Goal: Task Accomplishment & Management: Manage account settings

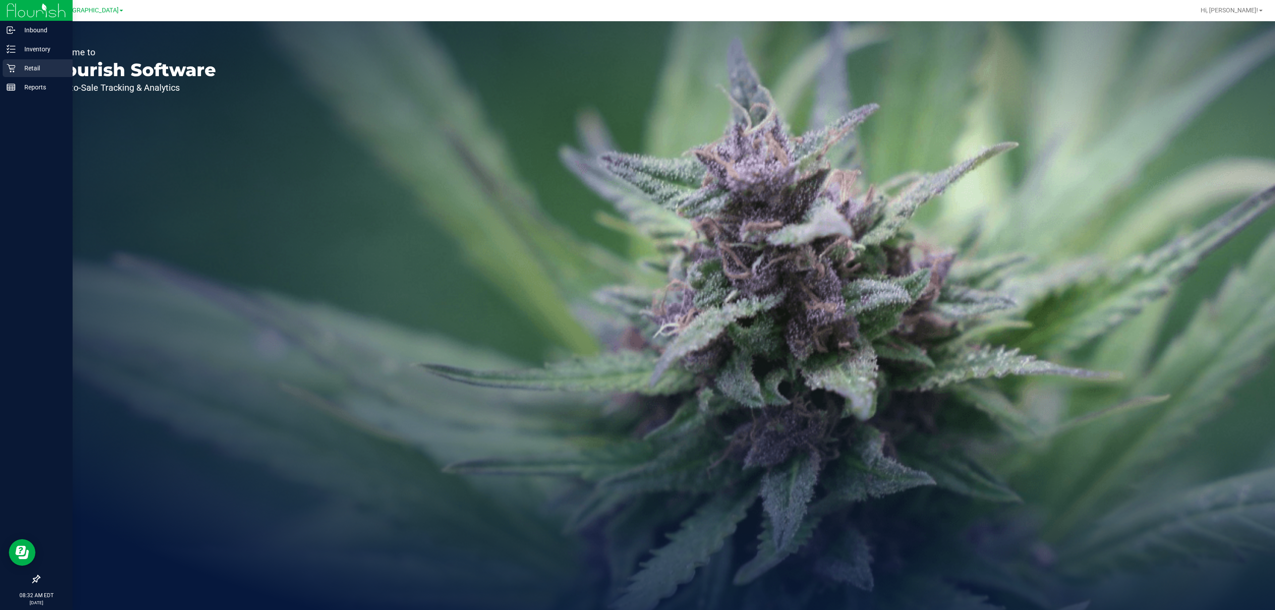
click at [16, 75] on div "Retail" at bounding box center [38, 68] width 70 height 18
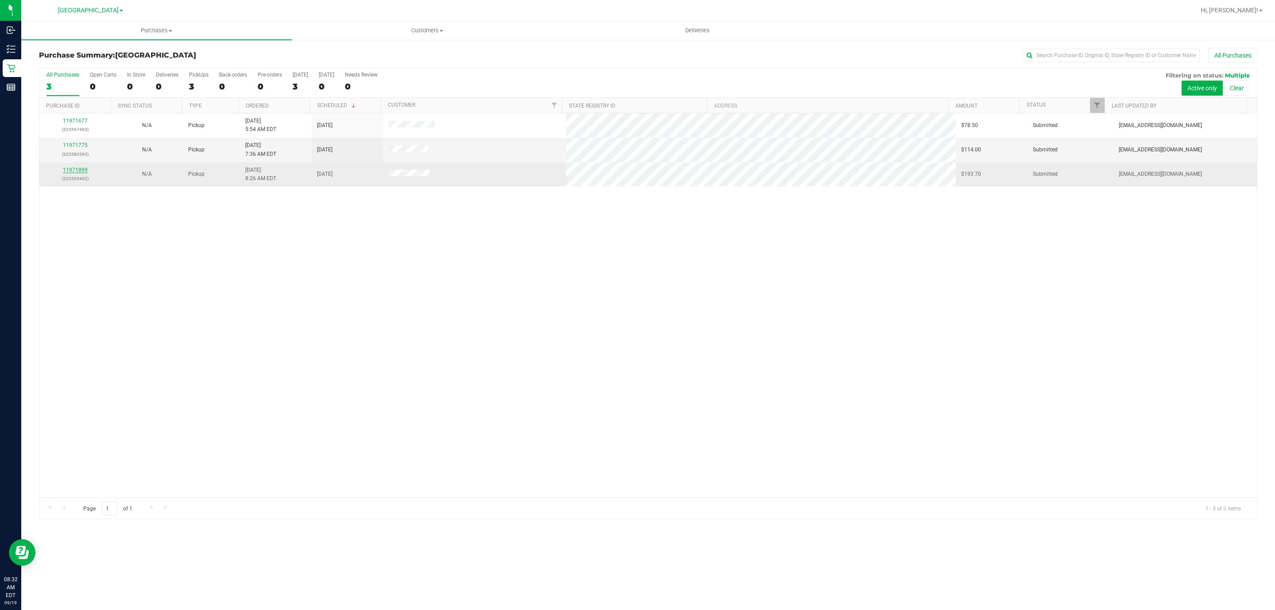
click at [76, 173] on link "11971899" at bounding box center [75, 170] width 25 height 6
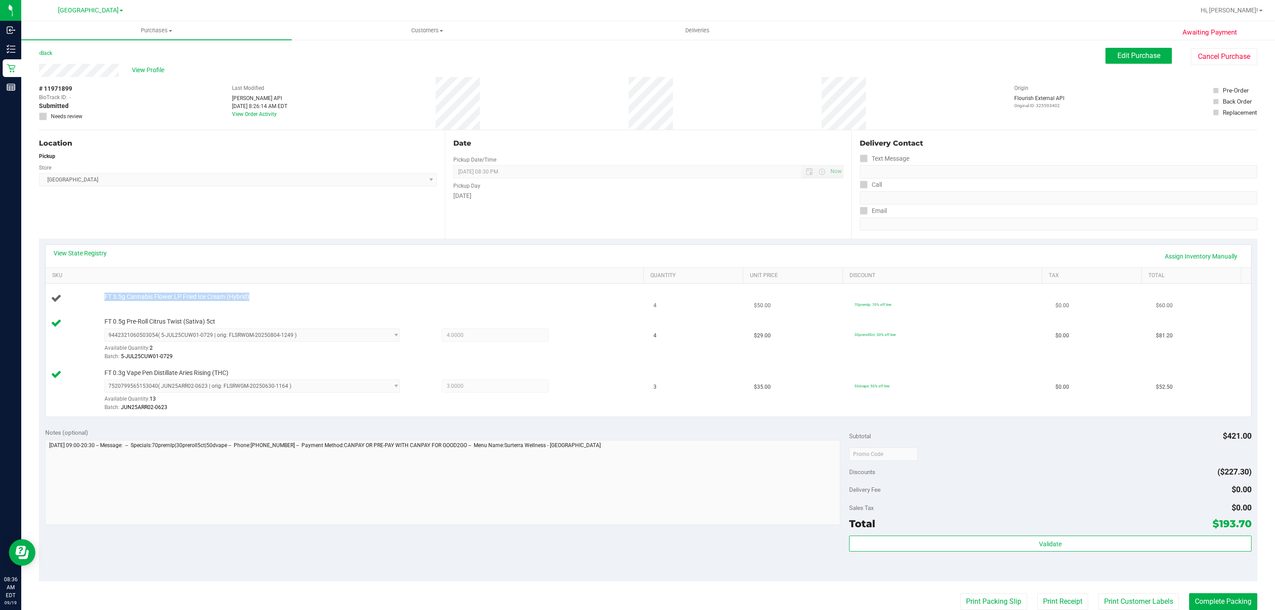
drag, startPoint x: 302, startPoint y: 303, endPoint x: 93, endPoint y: 294, distance: 208.3
click at [93, 294] on div "FT 3.5g Cannabis Flower LP Fried Ice Cream (Hybrid)" at bounding box center [347, 299] width 593 height 12
copy div "FT 3.5g Cannabis Flower LP Fried Ice Cream (Hybrid)"
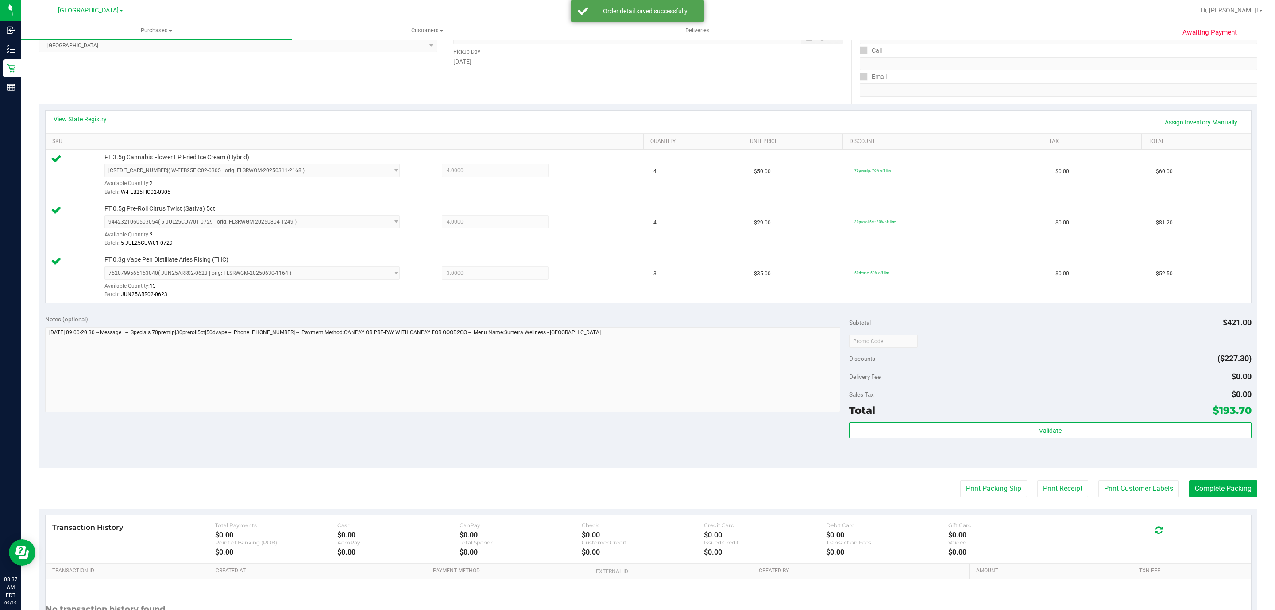
scroll to position [221, 0]
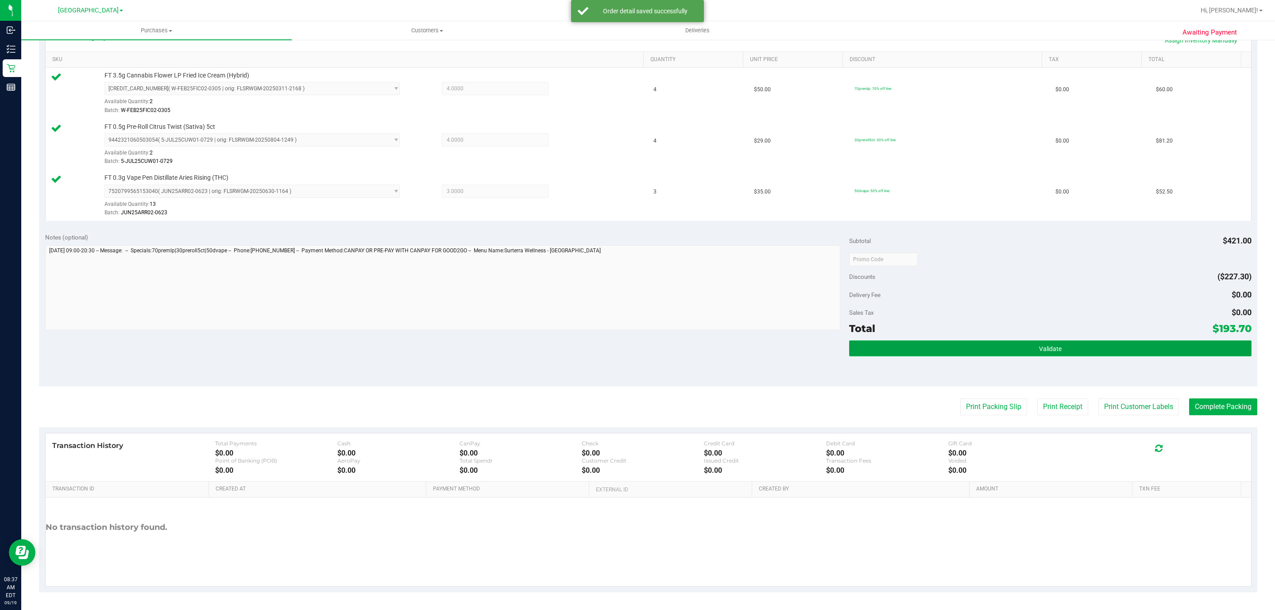
click at [958, 342] on button "Validate" at bounding box center [1050, 349] width 402 height 16
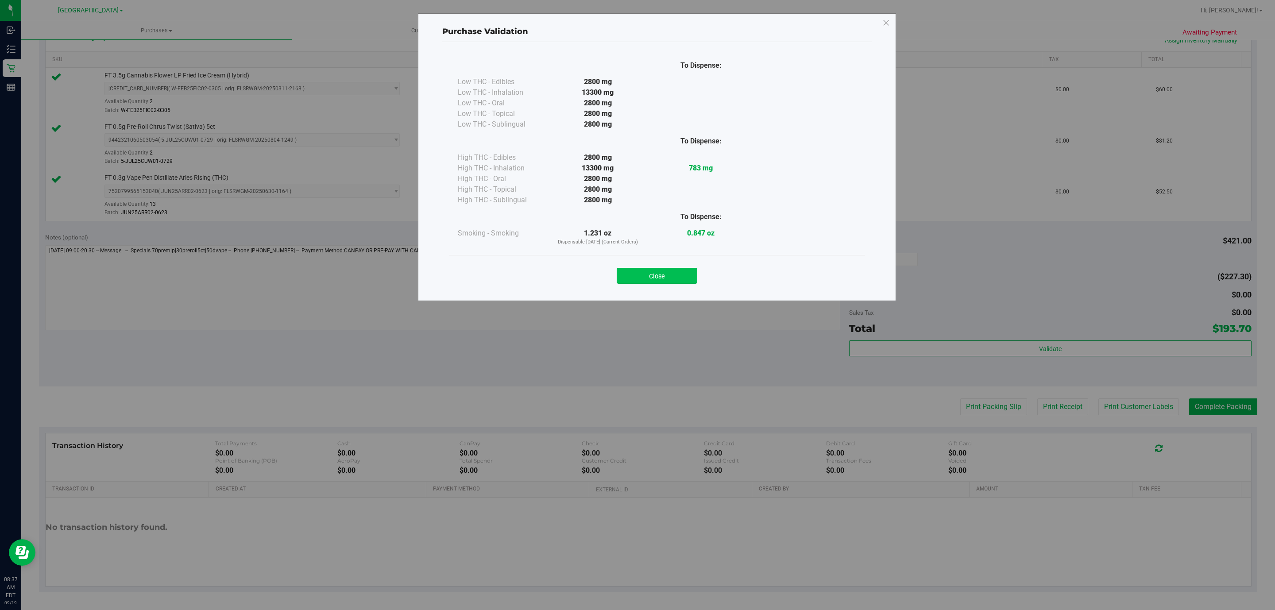
click at [640, 277] on button "Close" at bounding box center [657, 276] width 81 height 16
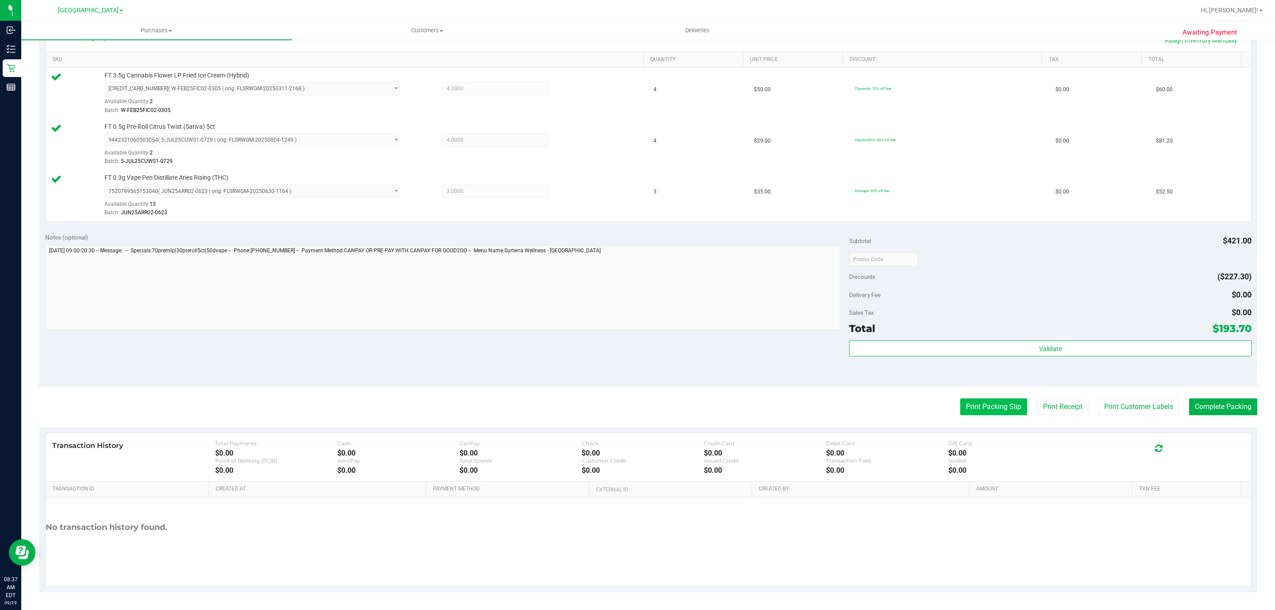
click at [961, 412] on button "Print Packing Slip" at bounding box center [994, 407] width 67 height 17
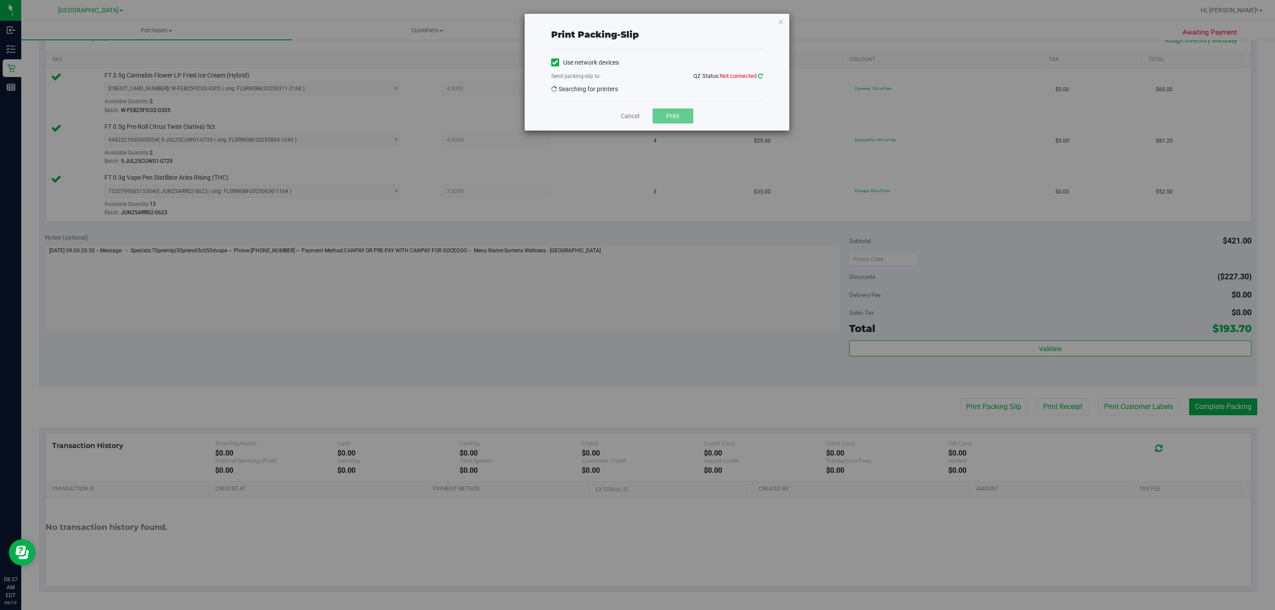
click at [762, 79] on icon at bounding box center [760, 76] width 5 height 6
click at [630, 91] on span "EPSON-[GEOGRAPHIC_DATA]" at bounding box center [652, 91] width 200 height 12
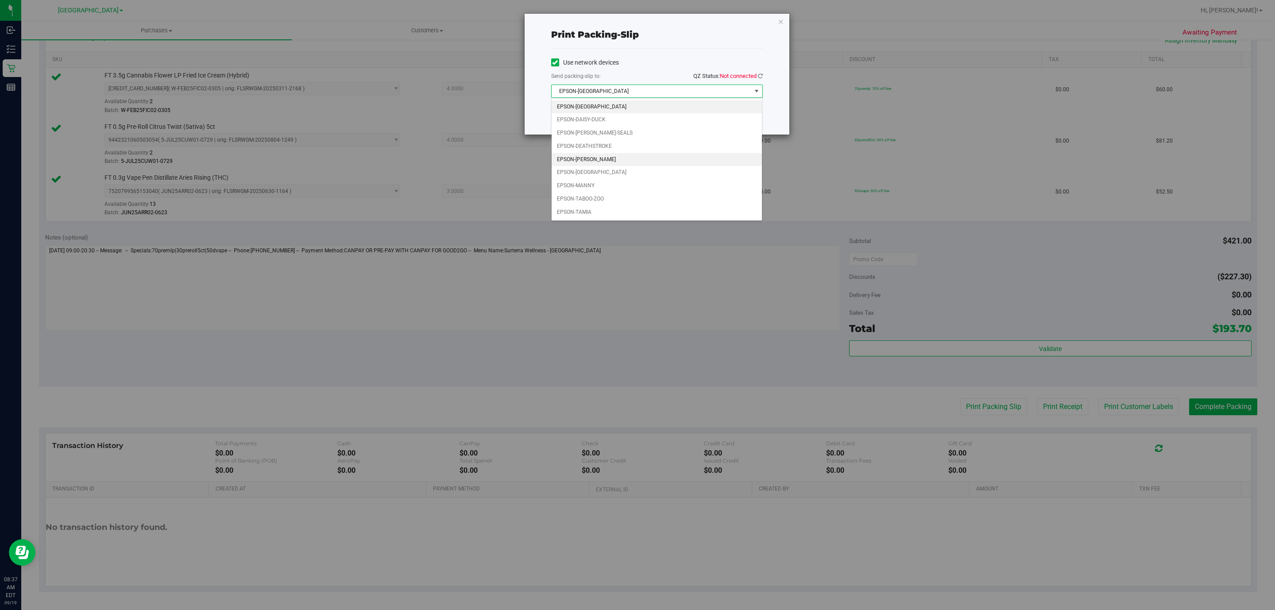
click at [612, 161] on li "EPSON-[PERSON_NAME]" at bounding box center [657, 159] width 210 height 13
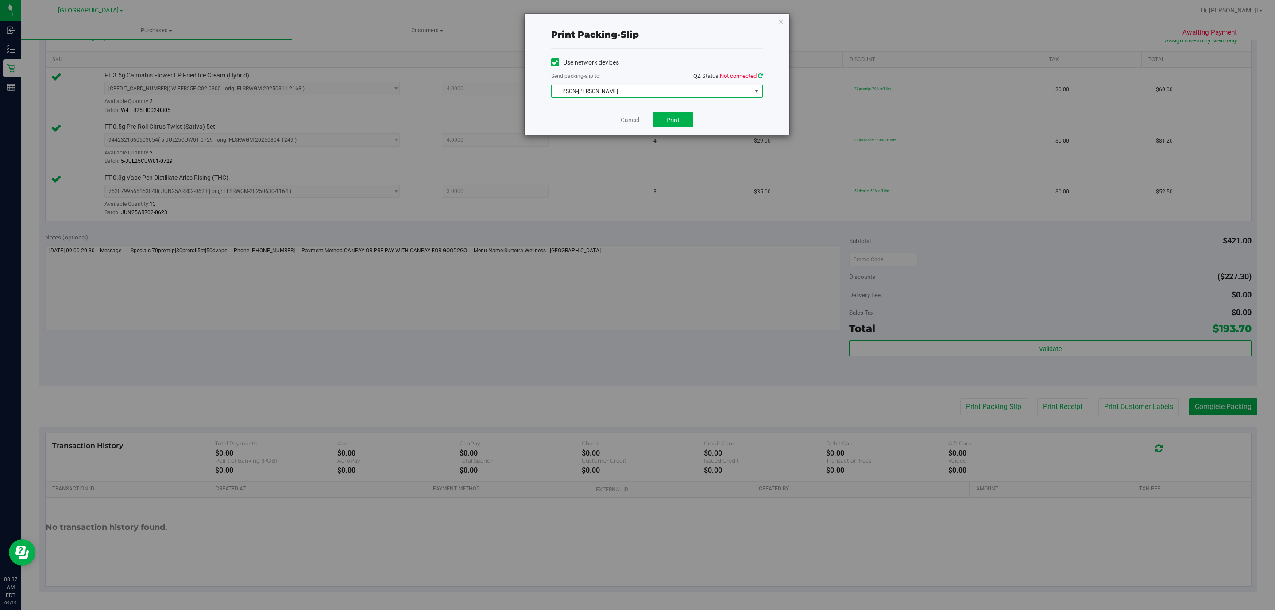
click at [760, 77] on icon at bounding box center [760, 76] width 5 height 6
click at [662, 115] on button "Print" at bounding box center [673, 119] width 41 height 15
click at [778, 23] on icon "button" at bounding box center [781, 21] width 6 height 11
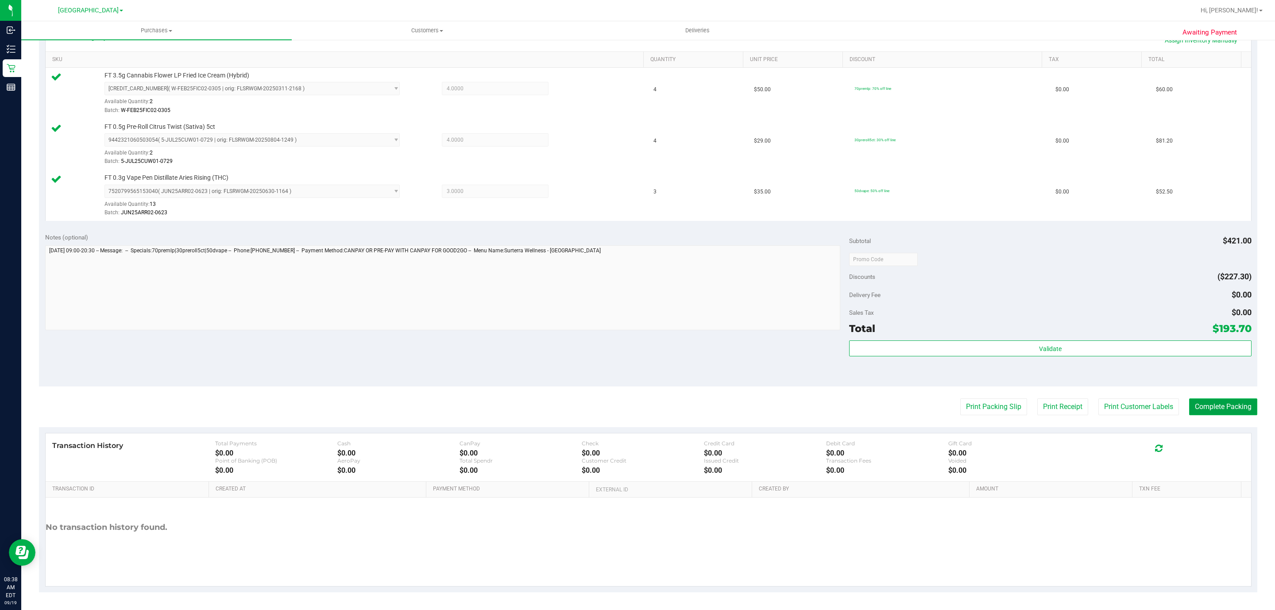
click at [1202, 399] on button "Complete Packing" at bounding box center [1223, 407] width 68 height 17
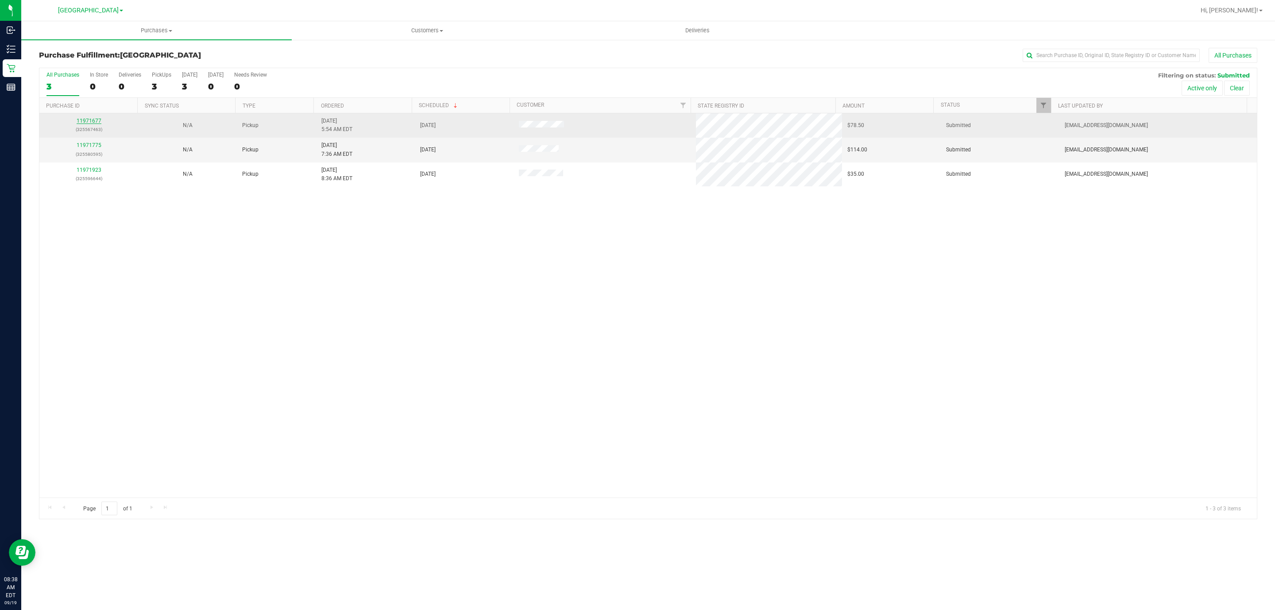
click at [90, 120] on link "11971677" at bounding box center [89, 121] width 25 height 6
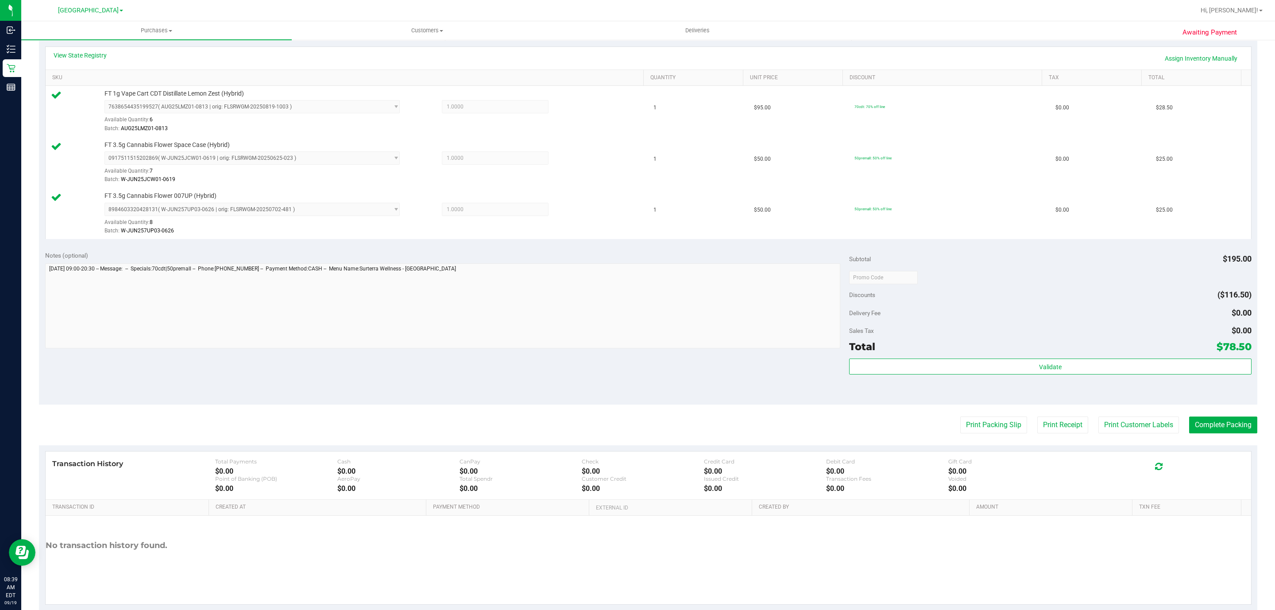
scroll to position [221, 0]
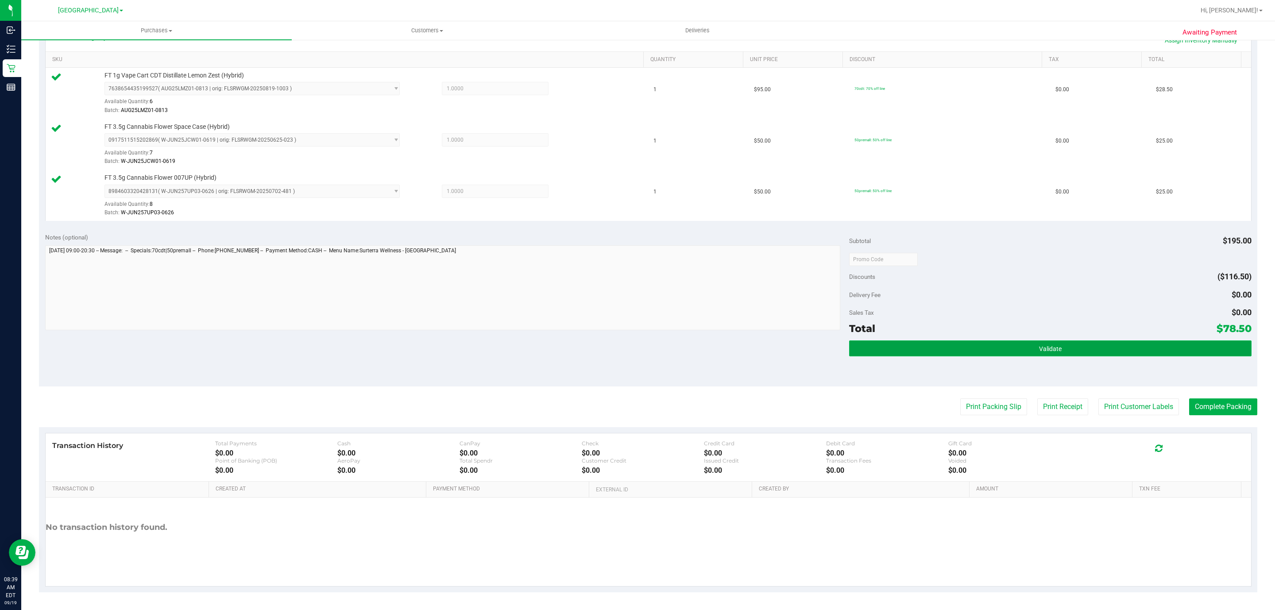
click at [998, 353] on button "Validate" at bounding box center [1050, 349] width 402 height 16
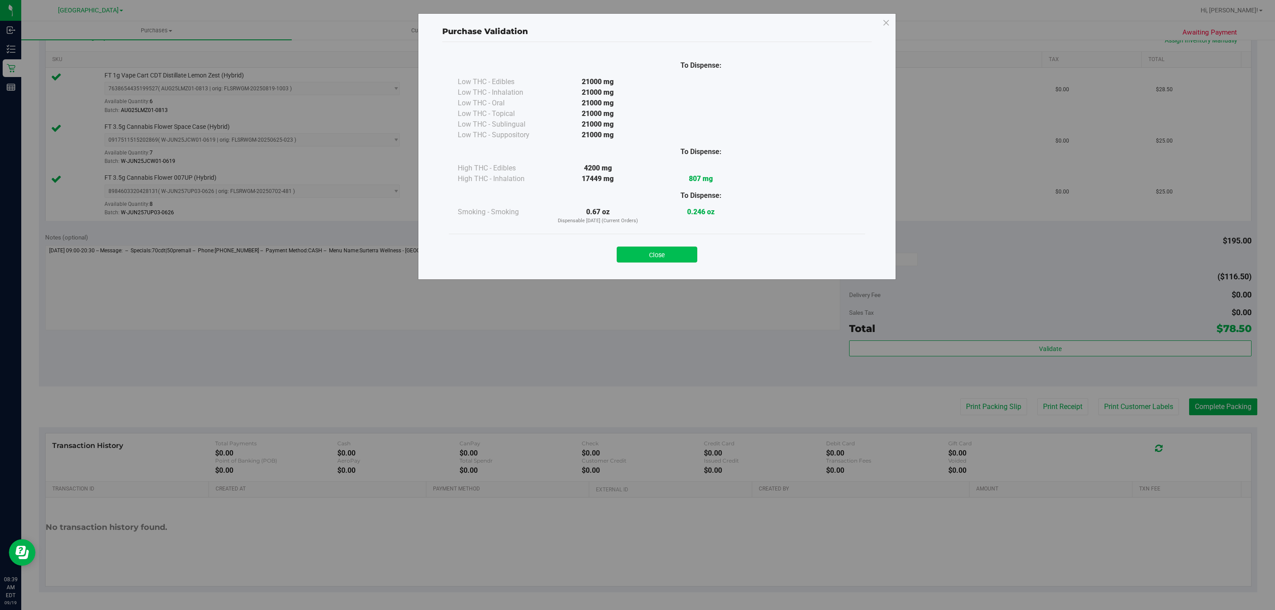
click at [665, 256] on button "Close" at bounding box center [657, 255] width 81 height 16
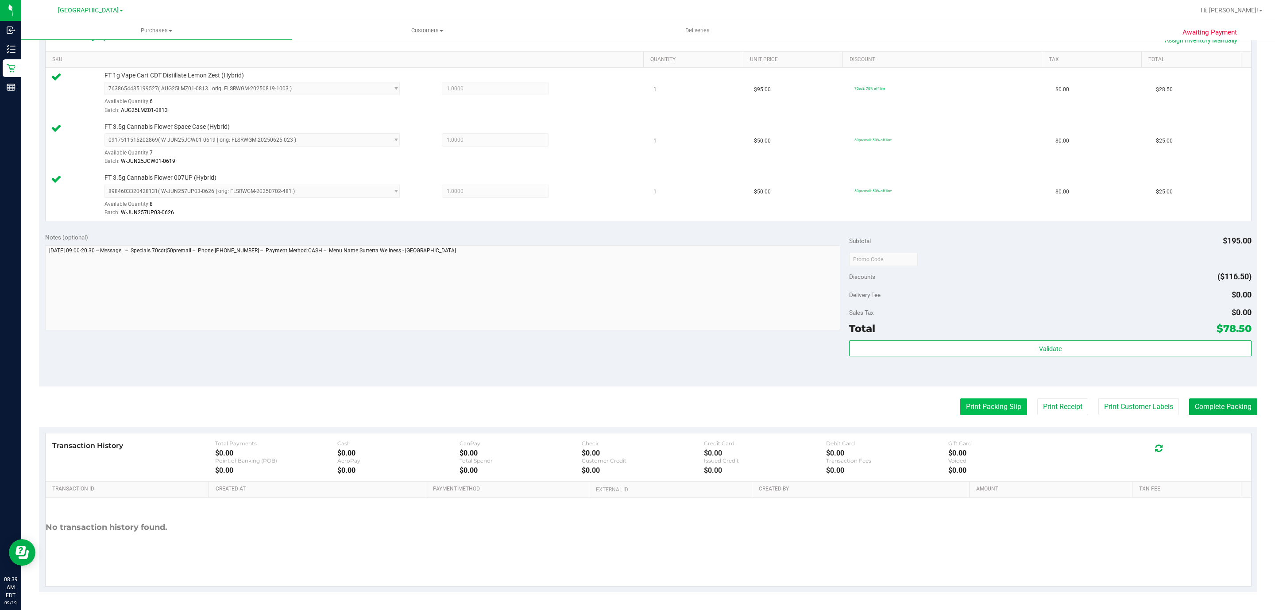
click at [978, 408] on button "Print Packing Slip" at bounding box center [994, 407] width 67 height 17
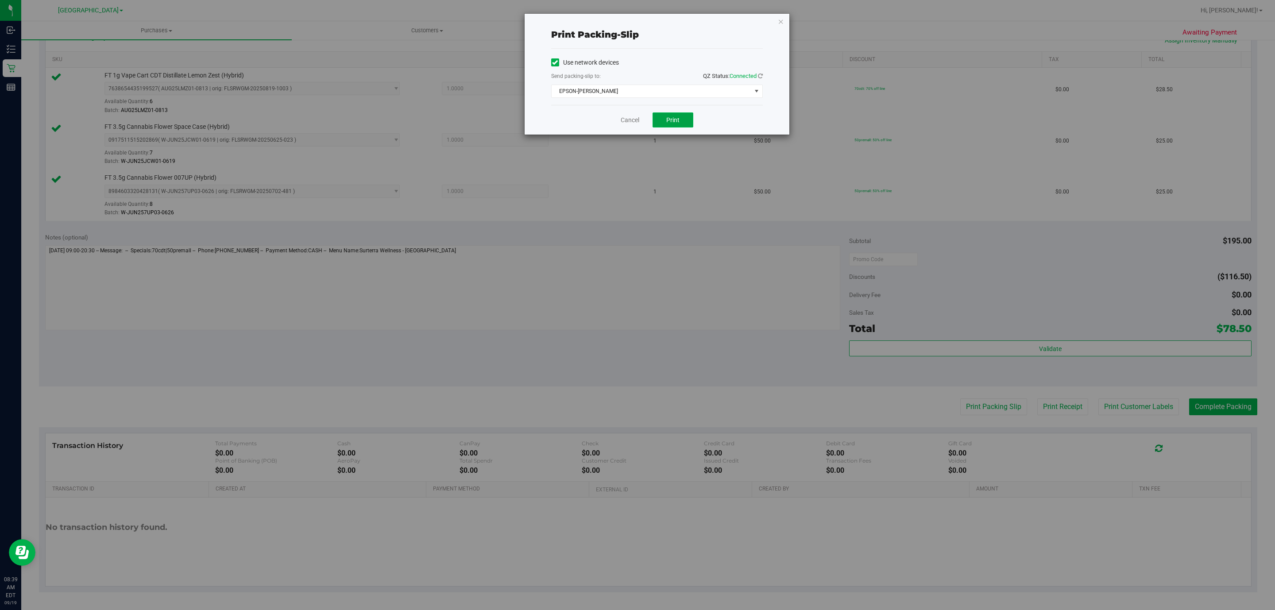
click at [665, 124] on button "Print" at bounding box center [673, 119] width 41 height 15
click at [781, 20] on icon "button" at bounding box center [781, 21] width 6 height 11
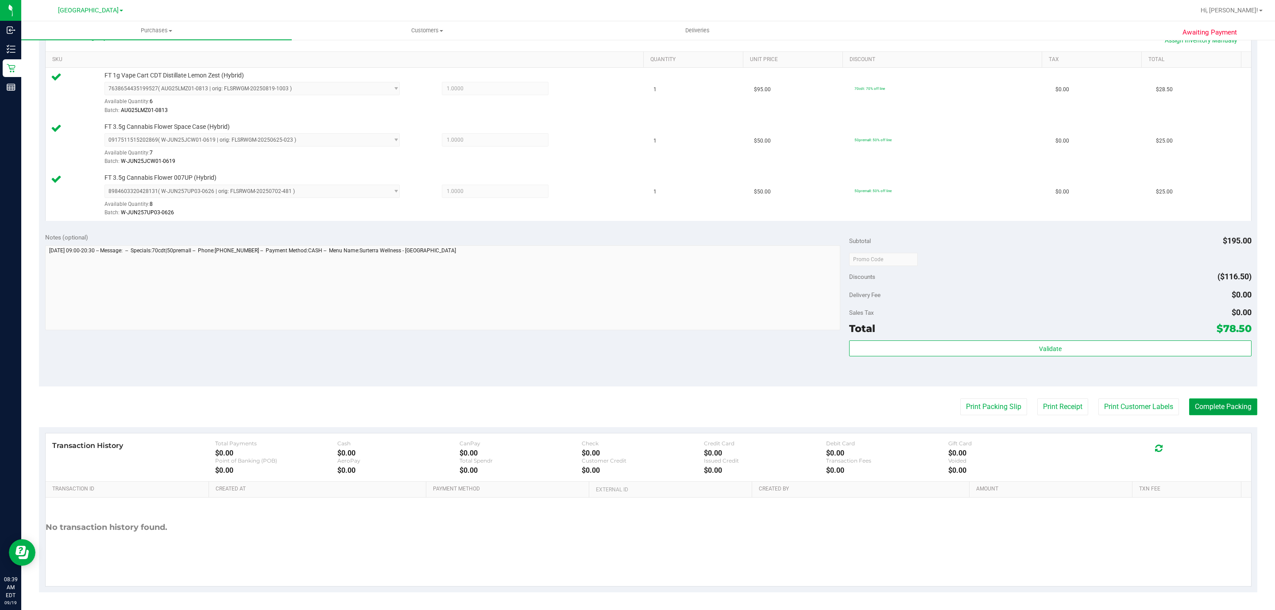
click at [1207, 403] on button "Complete Packing" at bounding box center [1223, 407] width 68 height 17
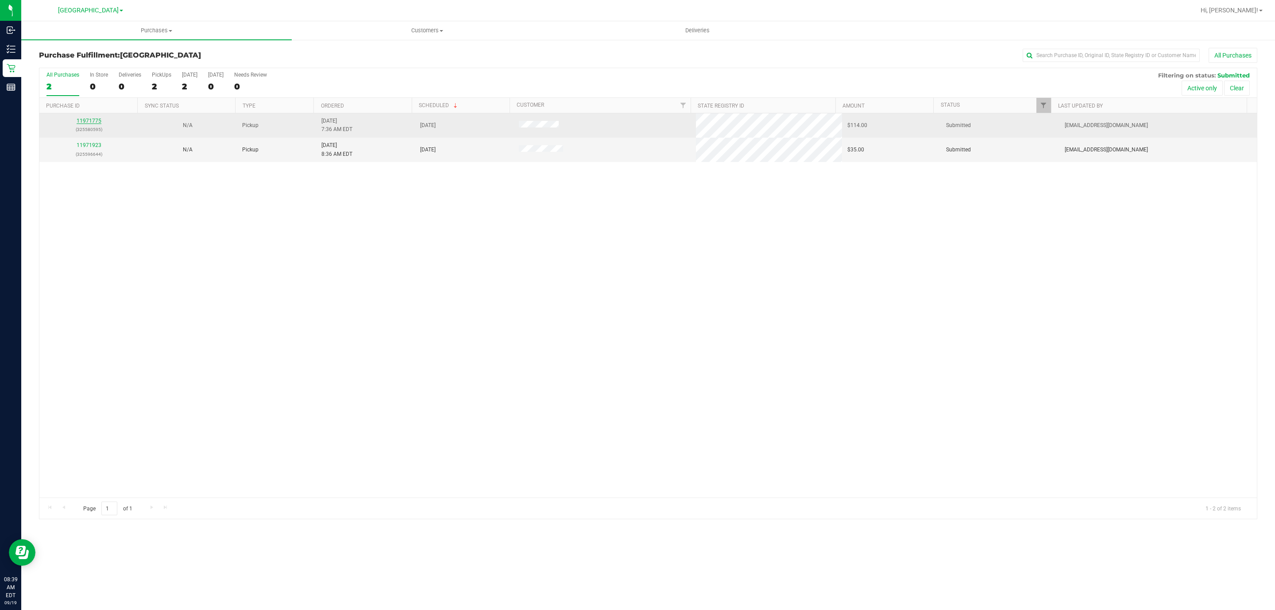
click at [94, 121] on link "11971775" at bounding box center [89, 121] width 25 height 6
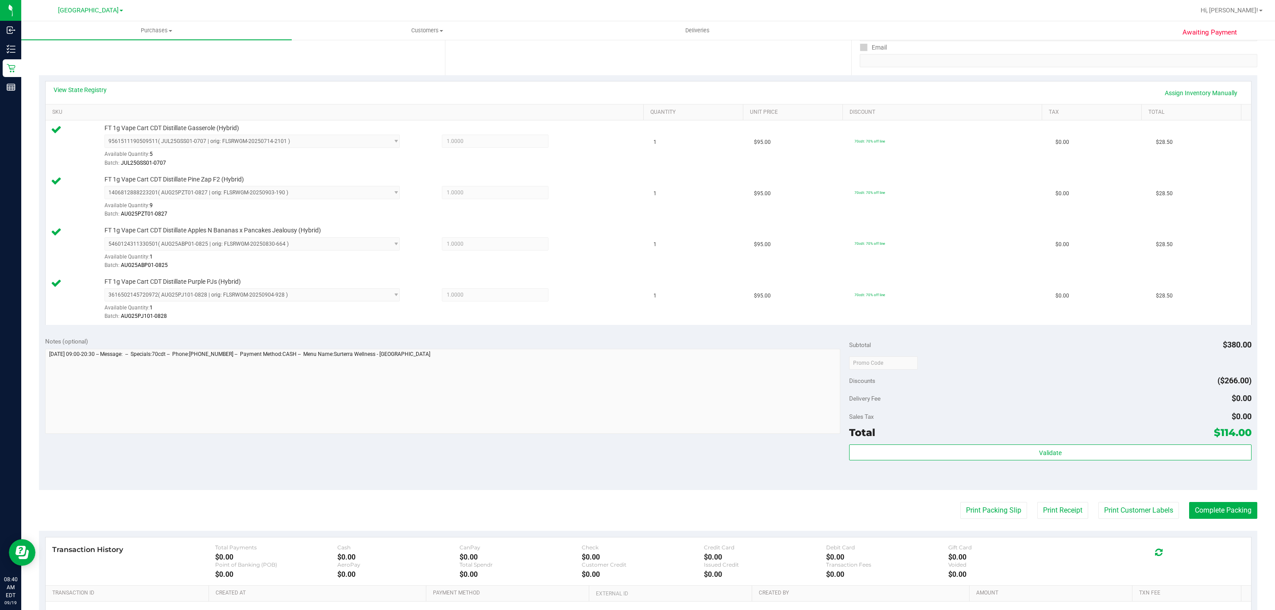
scroll to position [266, 0]
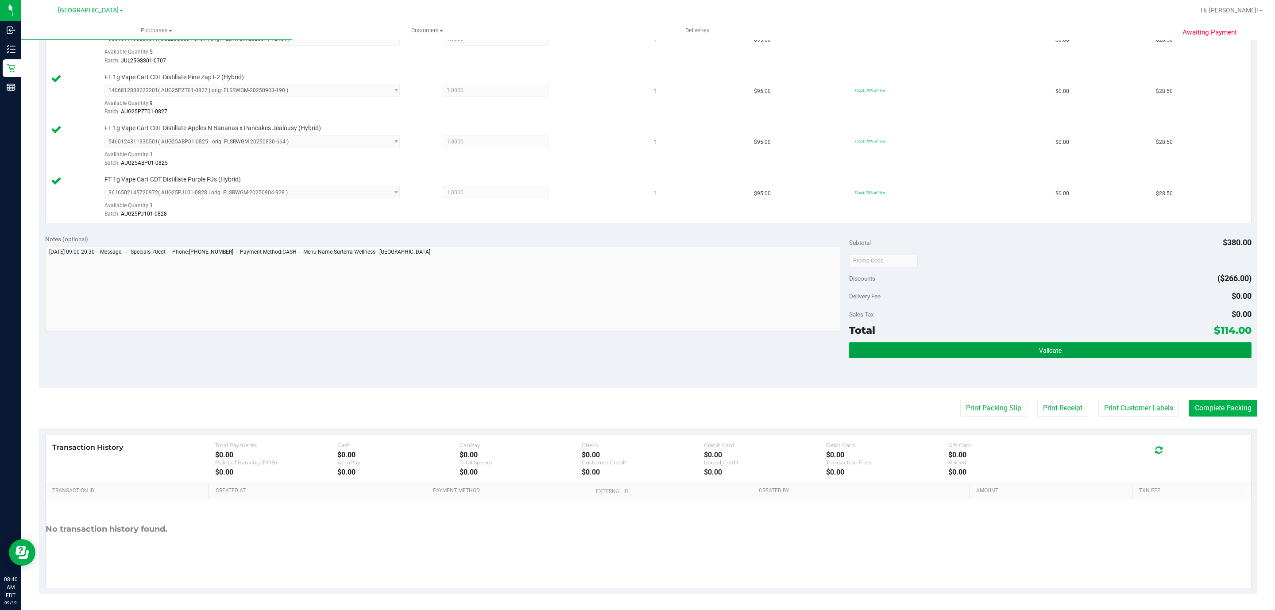
click at [1025, 347] on button "Validate" at bounding box center [1050, 350] width 402 height 16
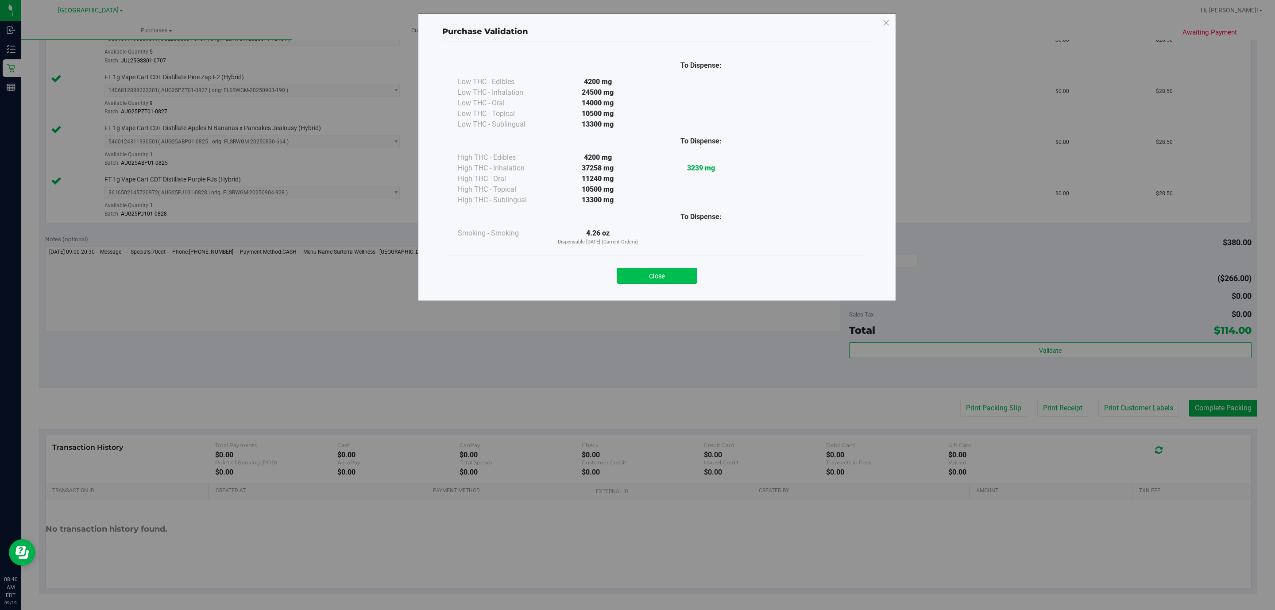
click at [642, 274] on button "Close" at bounding box center [657, 276] width 81 height 16
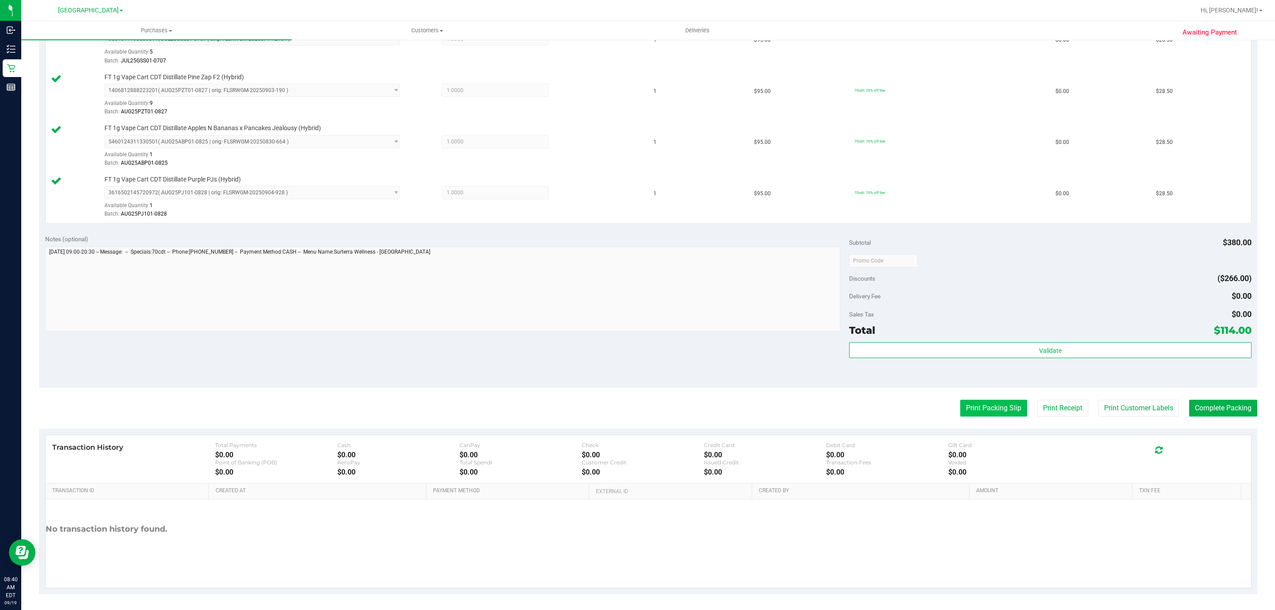
click at [961, 407] on button "Print Packing Slip" at bounding box center [994, 408] width 67 height 17
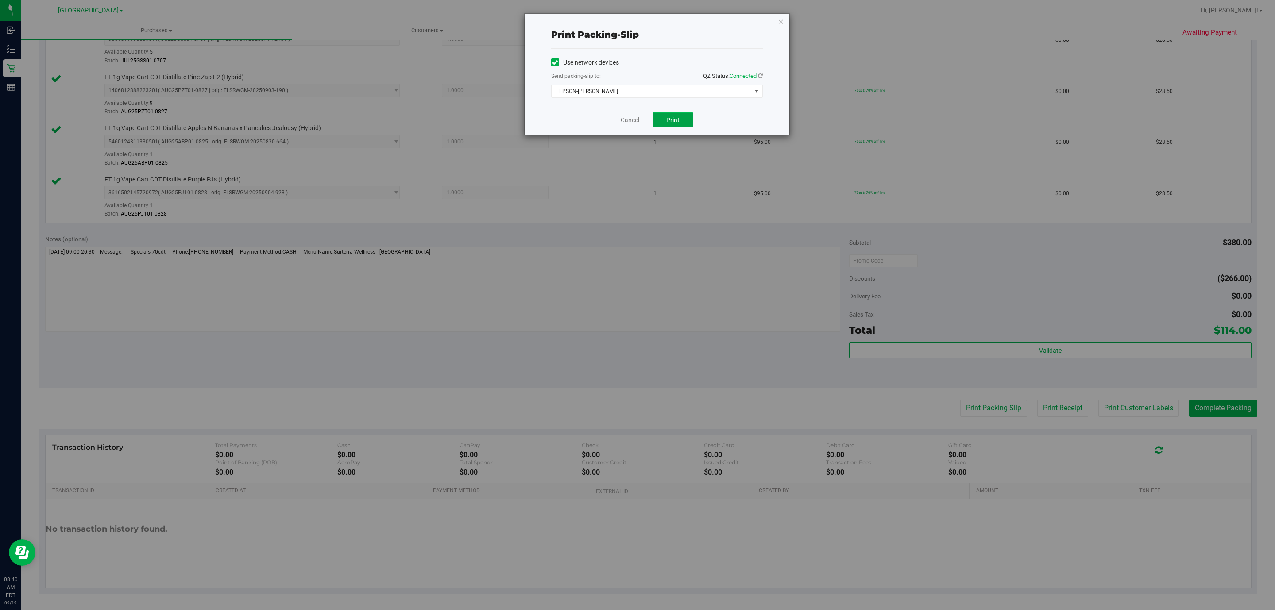
click at [686, 120] on button "Print" at bounding box center [673, 119] width 41 height 15
click at [779, 22] on icon "button" at bounding box center [781, 21] width 6 height 11
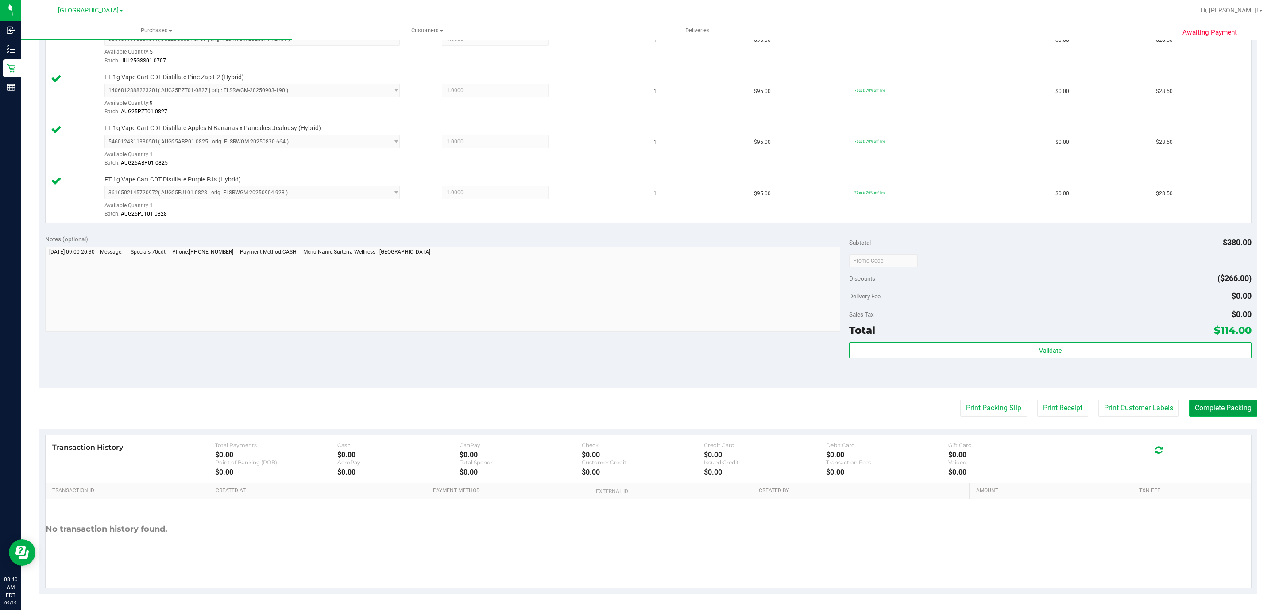
click at [1220, 412] on button "Complete Packing" at bounding box center [1223, 408] width 68 height 17
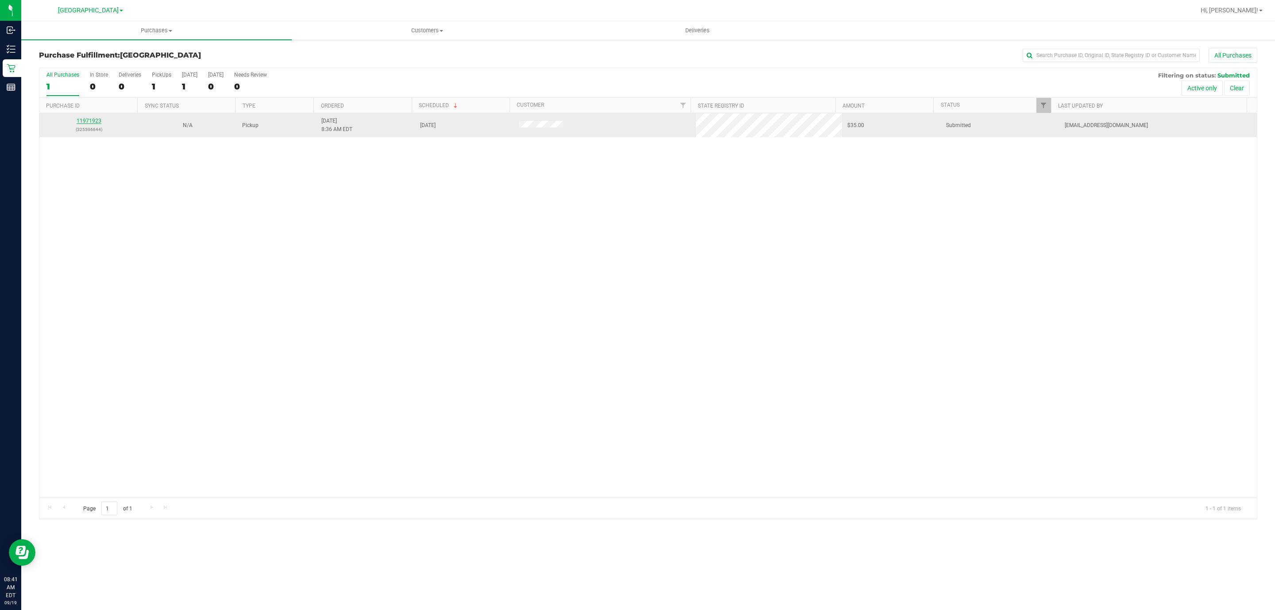
click at [80, 120] on link "11971923" at bounding box center [89, 121] width 25 height 6
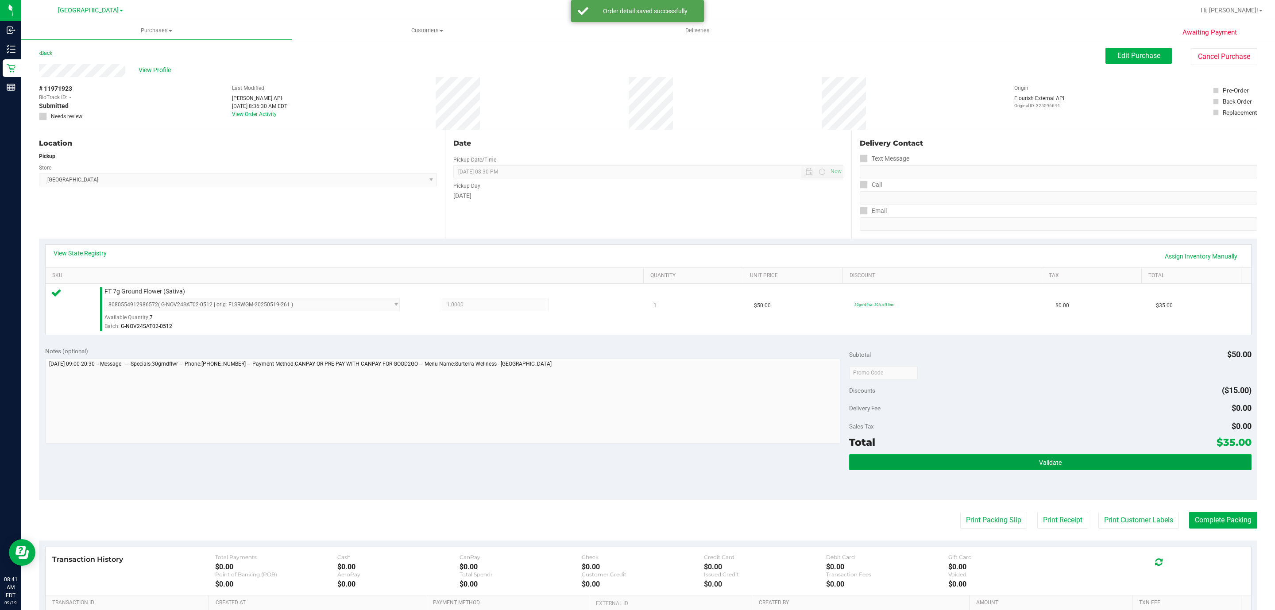
click at [936, 467] on button "Validate" at bounding box center [1050, 462] width 402 height 16
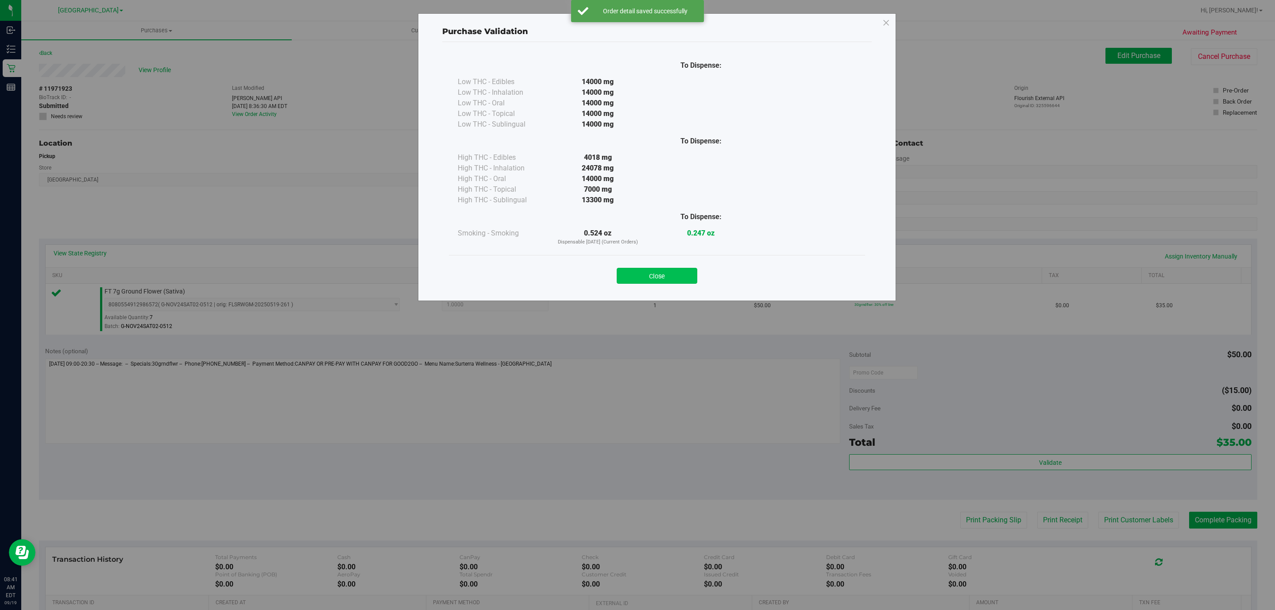
click at [659, 274] on button "Close" at bounding box center [657, 276] width 81 height 16
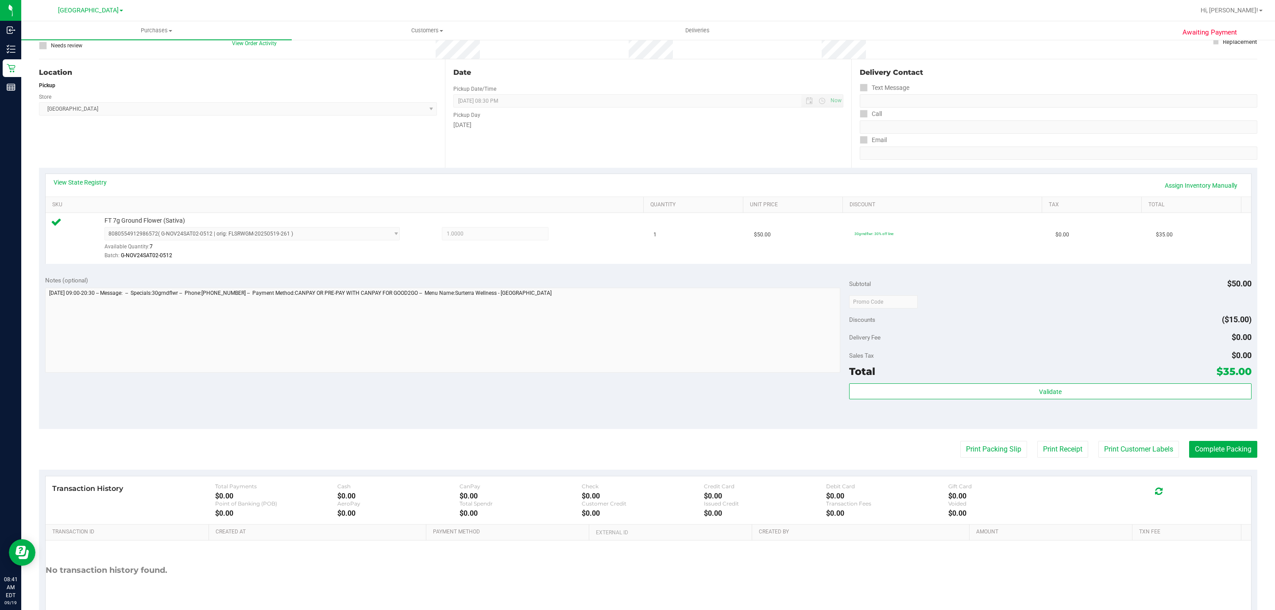
scroll to position [117, 0]
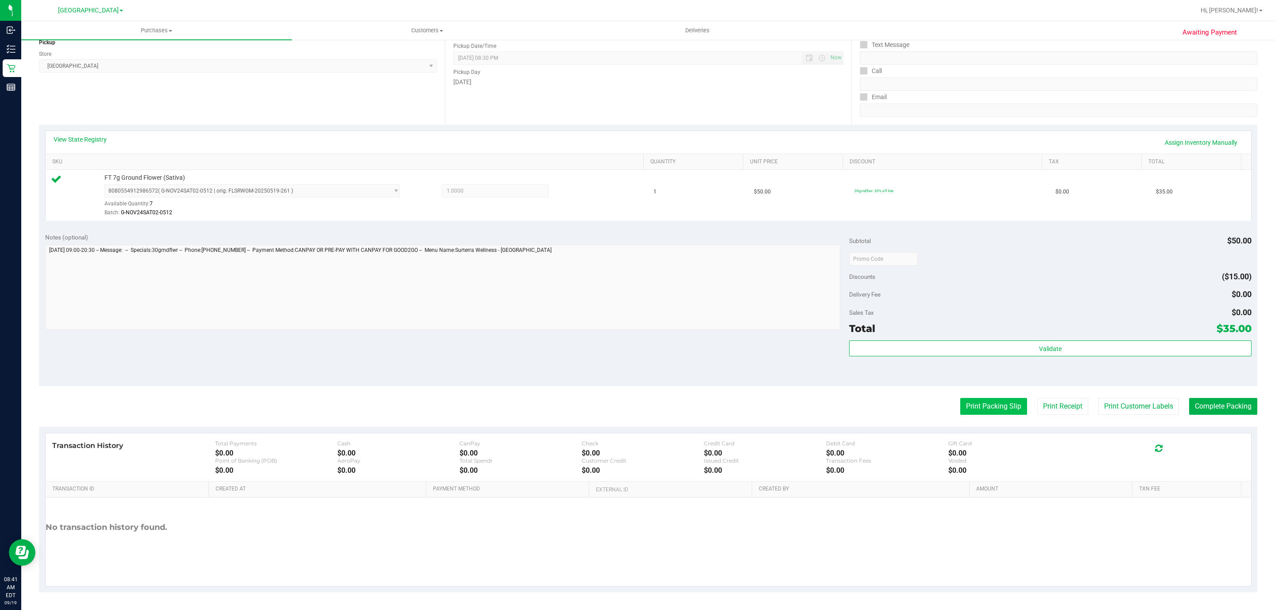
click at [988, 404] on button "Print Packing Slip" at bounding box center [994, 406] width 67 height 17
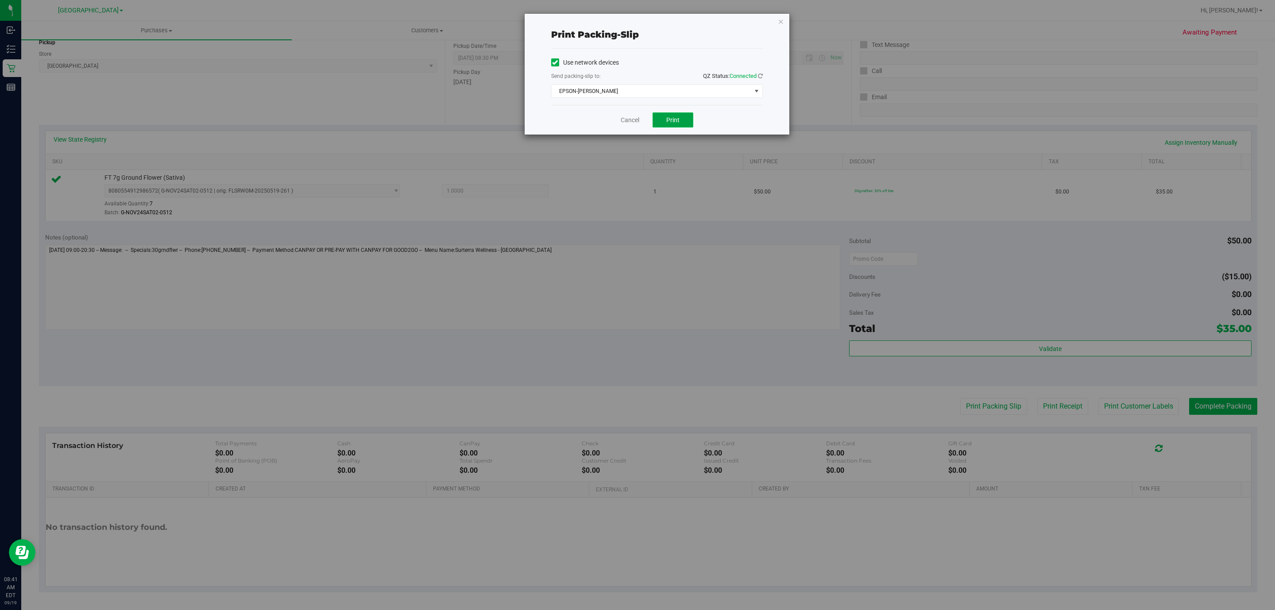
click at [670, 116] on button "Print" at bounding box center [673, 119] width 41 height 15
click at [780, 20] on icon "button" at bounding box center [781, 21] width 6 height 11
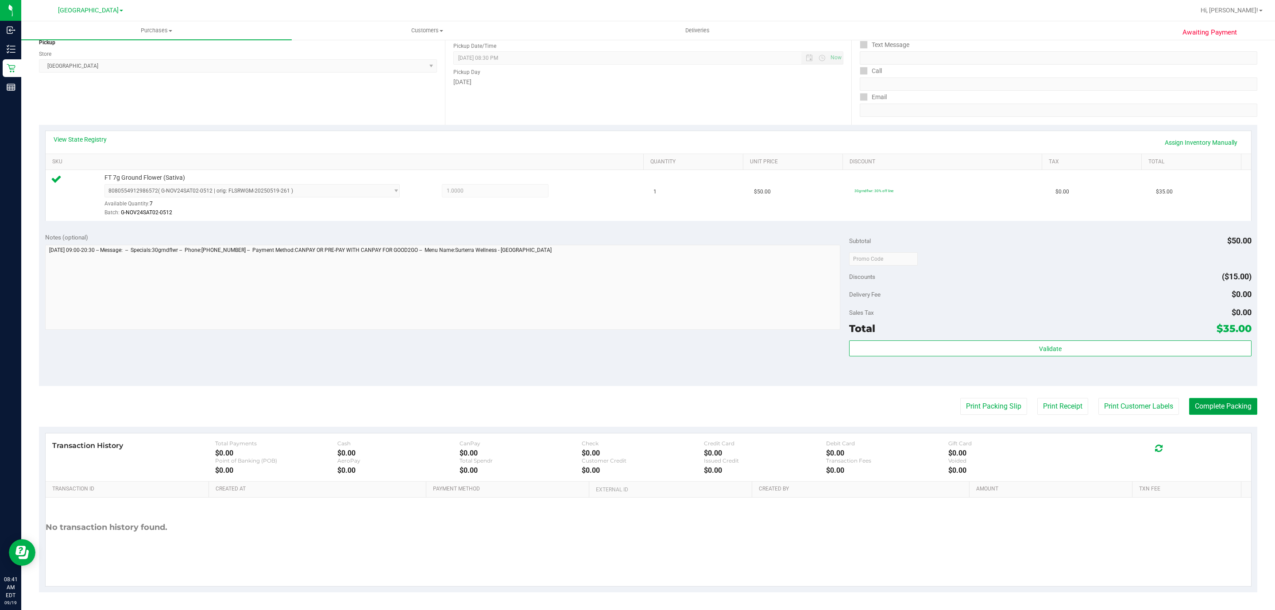
click at [1209, 407] on button "Complete Packing" at bounding box center [1223, 406] width 68 height 17
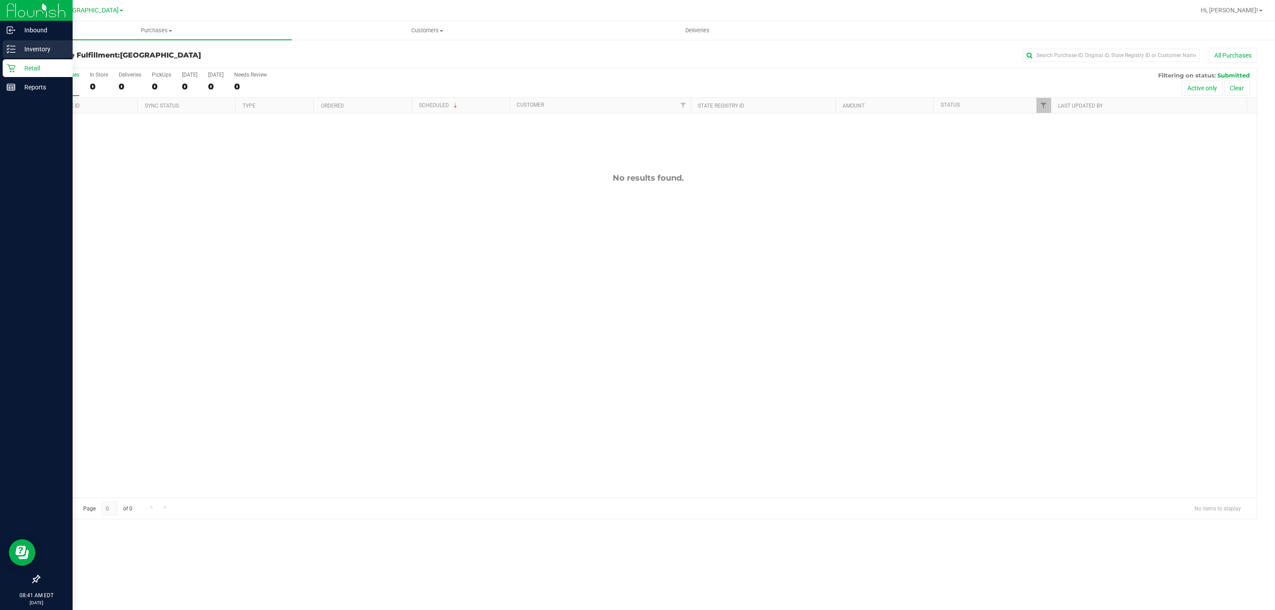
click at [25, 48] on p "Inventory" at bounding box center [41, 49] width 53 height 11
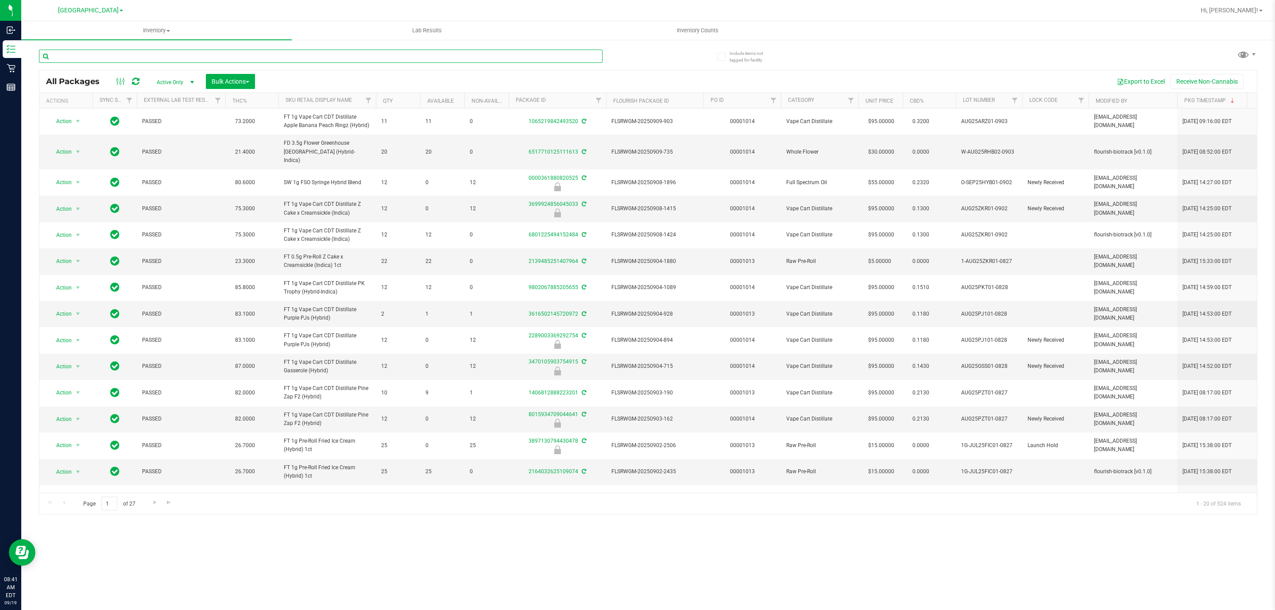
click at [99, 58] on input "text" at bounding box center [321, 56] width 564 height 13
type input "pj1"
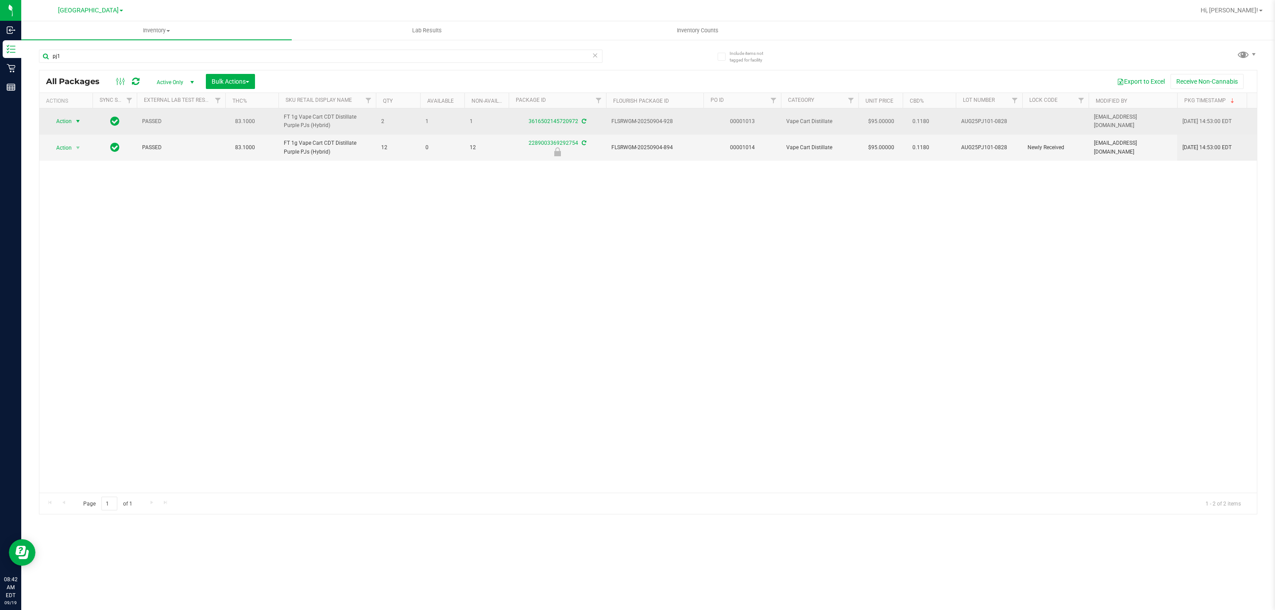
click at [62, 124] on span "Action" at bounding box center [60, 121] width 24 height 12
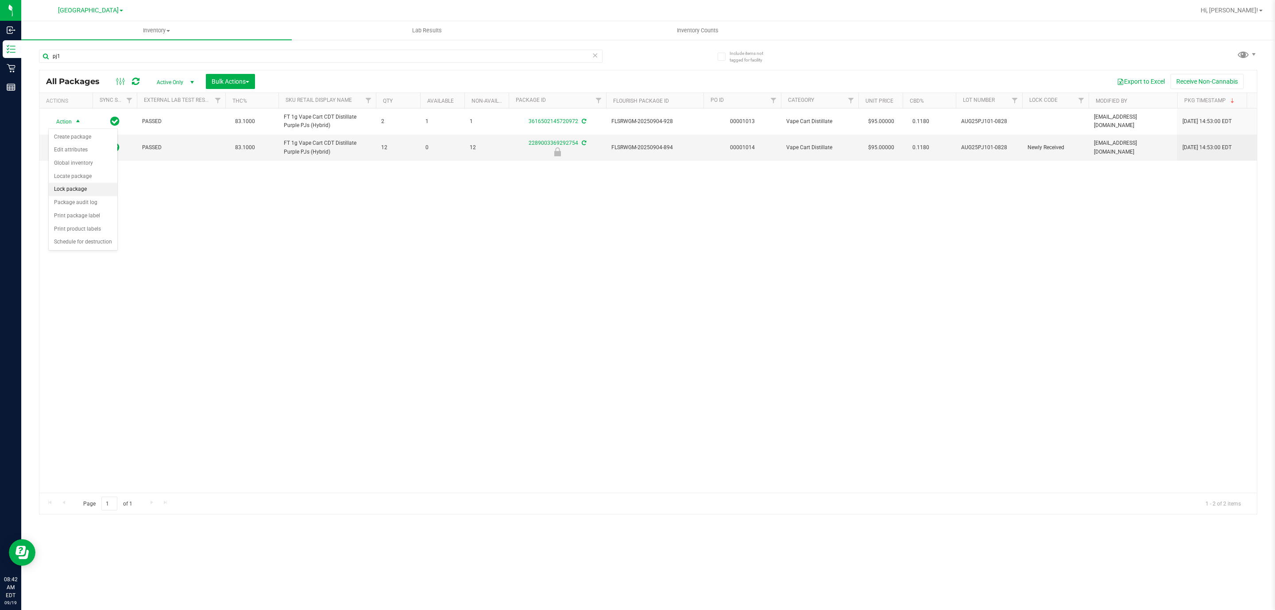
click at [72, 194] on li "Lock package" at bounding box center [83, 189] width 69 height 13
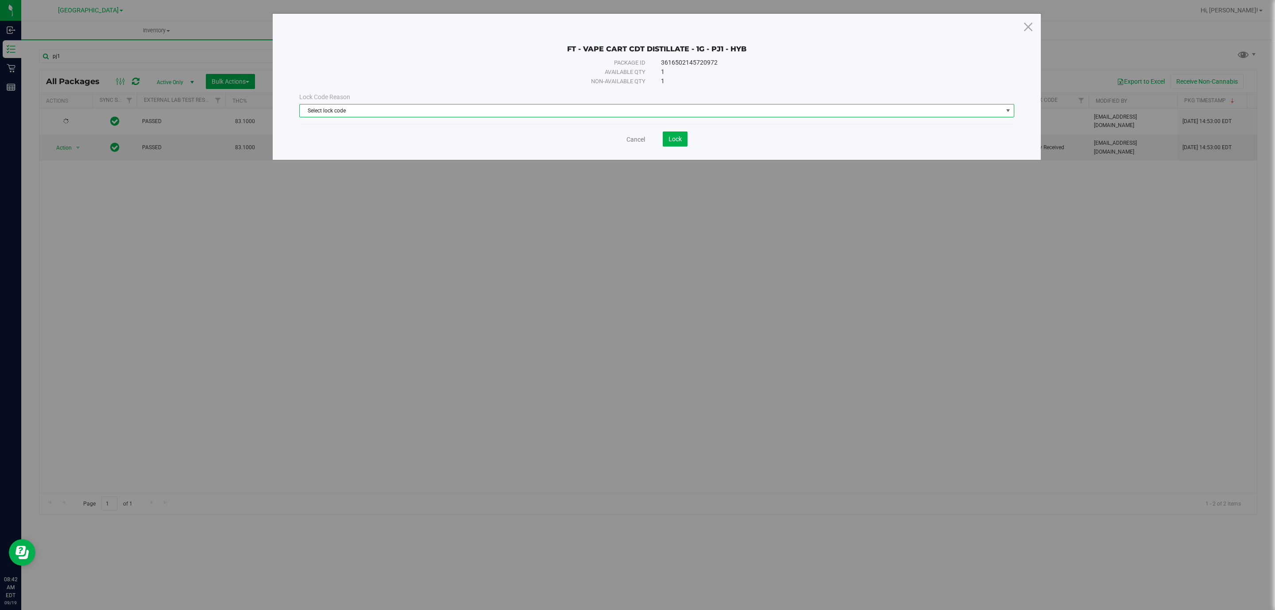
click at [357, 108] on span "Select lock code" at bounding box center [651, 111] width 703 height 12
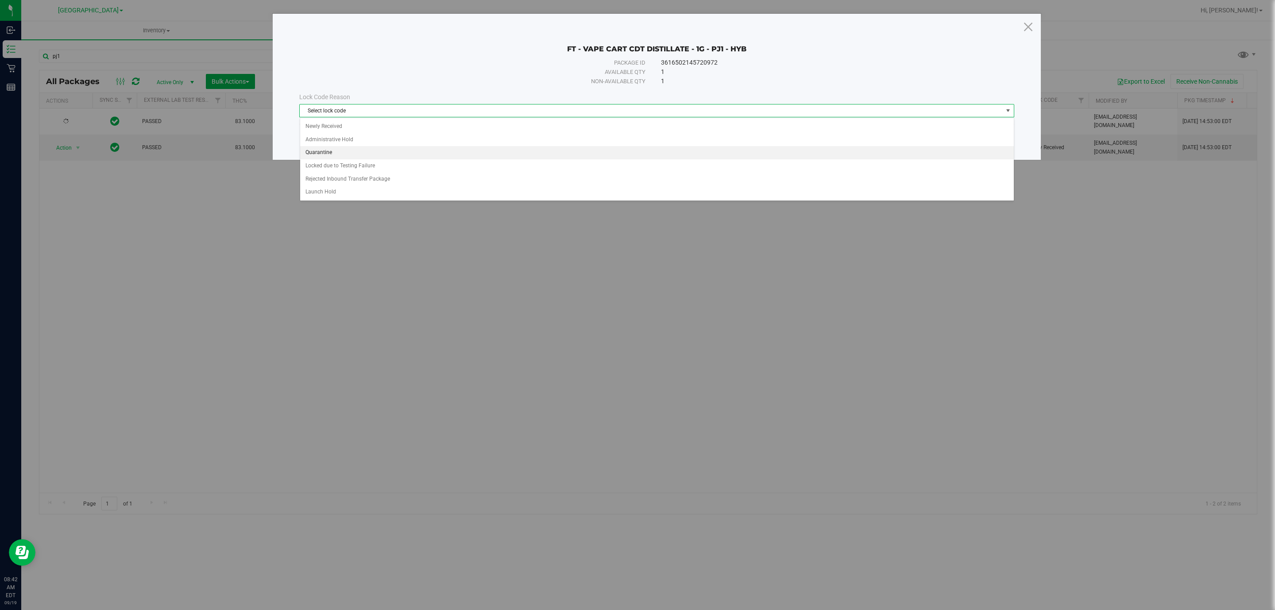
click at [376, 151] on li "Quarantine" at bounding box center [657, 152] width 714 height 13
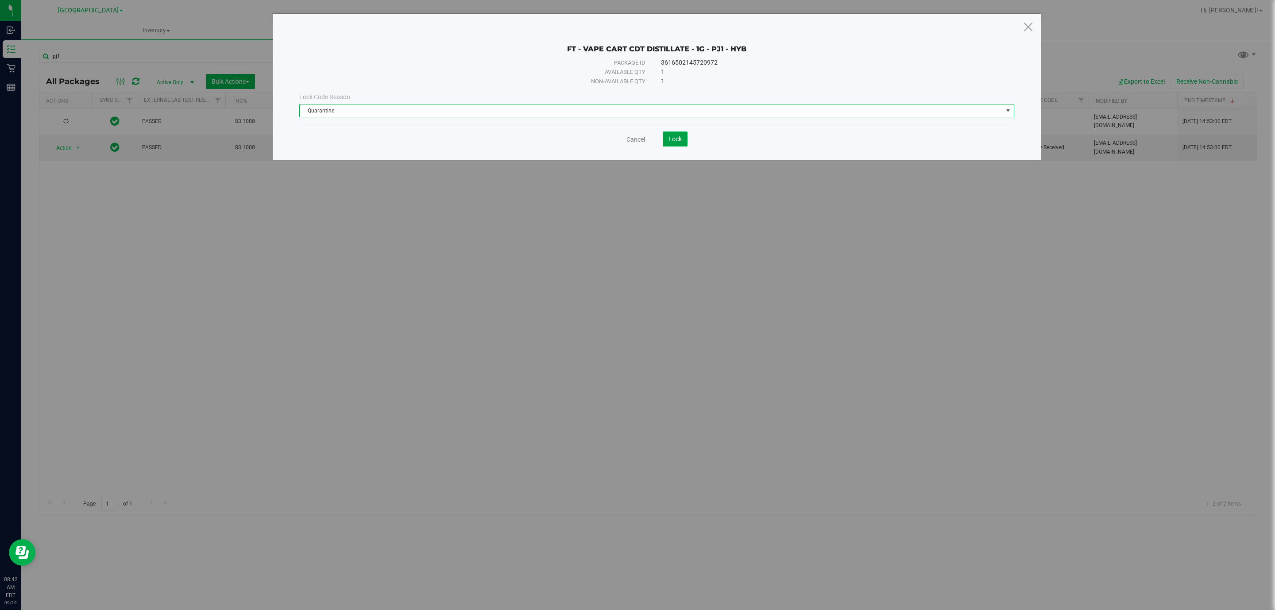
click at [668, 135] on button "Lock" at bounding box center [675, 139] width 25 height 15
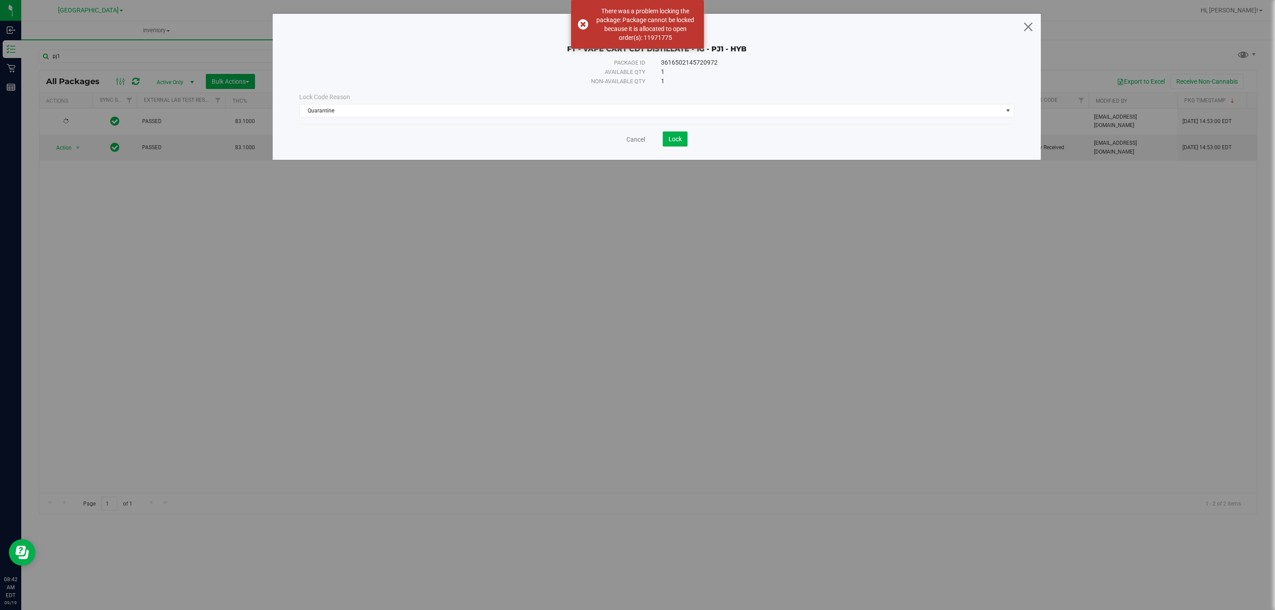
click at [1030, 22] on icon at bounding box center [1029, 26] width 12 height 21
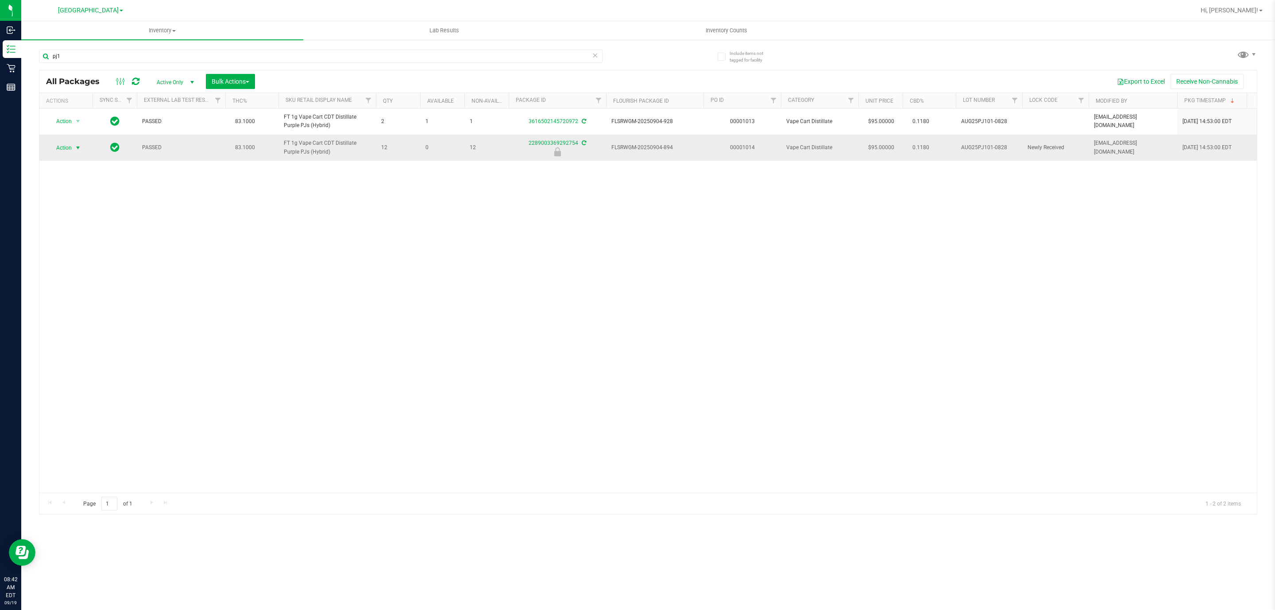
click at [62, 146] on span "Action" at bounding box center [60, 148] width 24 height 12
click at [83, 245] on li "Unlock package" at bounding box center [78, 242] width 58 height 13
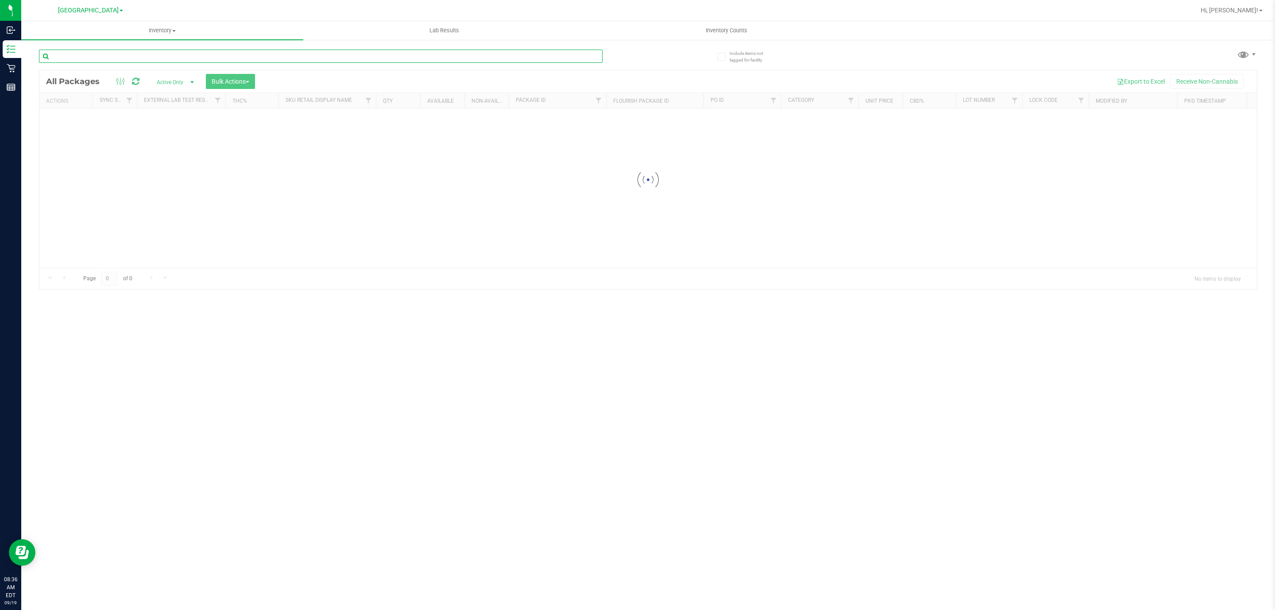
click at [86, 51] on input "text" at bounding box center [321, 56] width 564 height 13
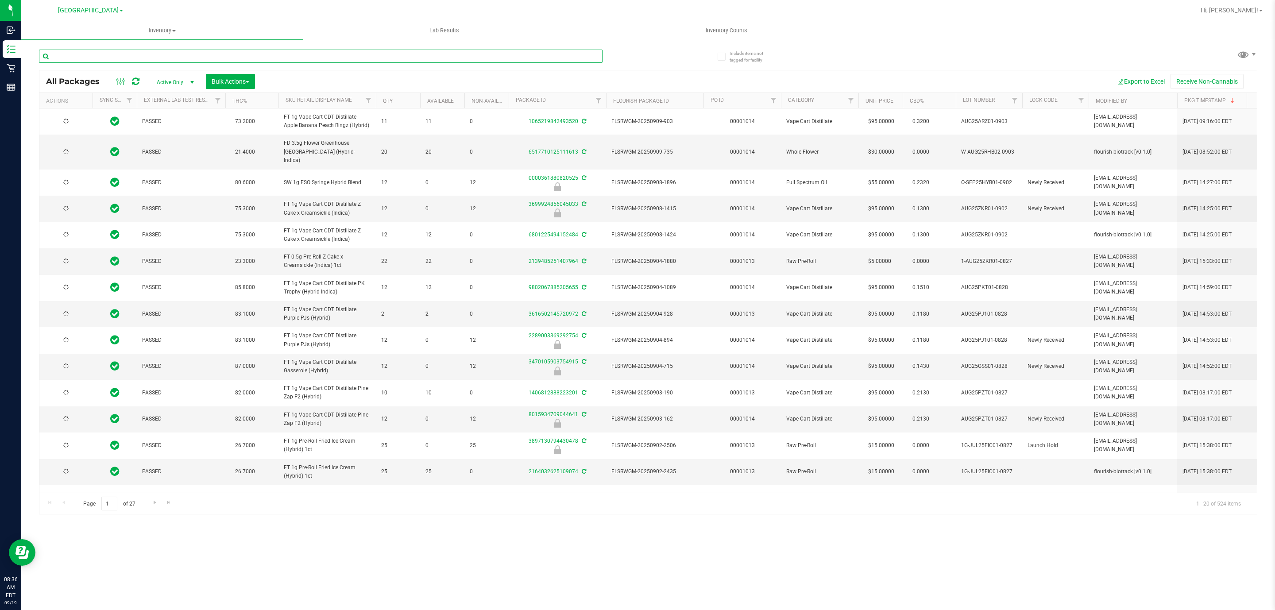
type input "[DATE]"
paste input "FT 3.5g Cannabis Flower LP Fried Ice Cream (Hybrid)"
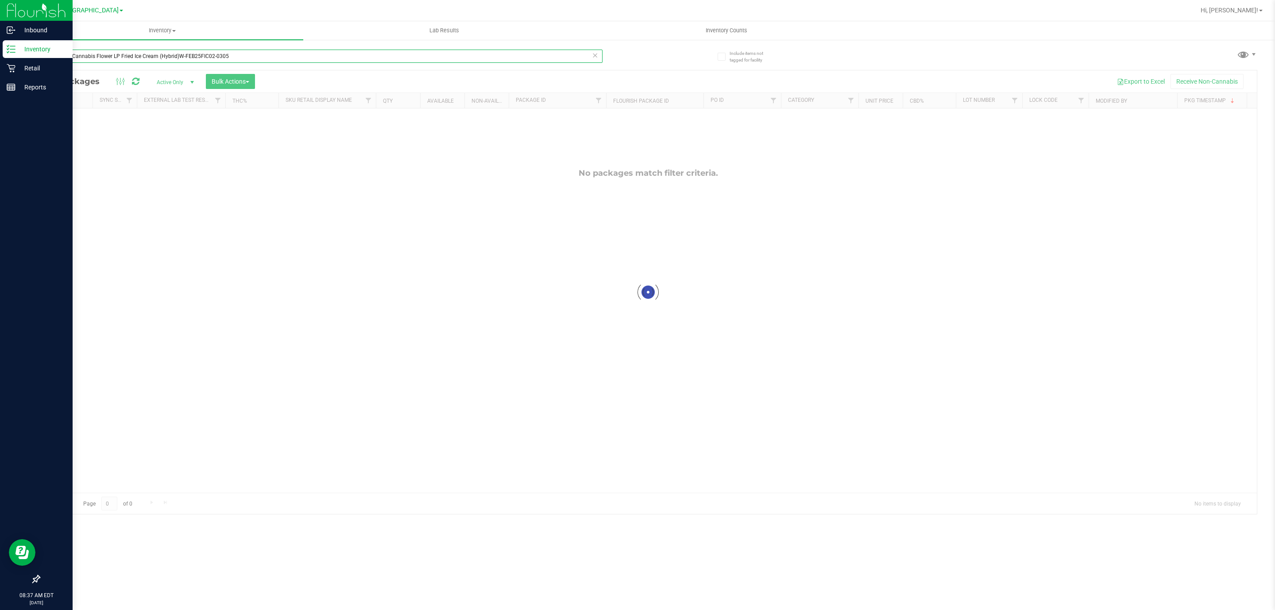
type input "FT 3.5g Cannabis Flower LP Fried Ice Cream (Hybrid)W-FEB25FIC02-0305"
click at [39, 68] on p "Retail" at bounding box center [41, 68] width 53 height 11
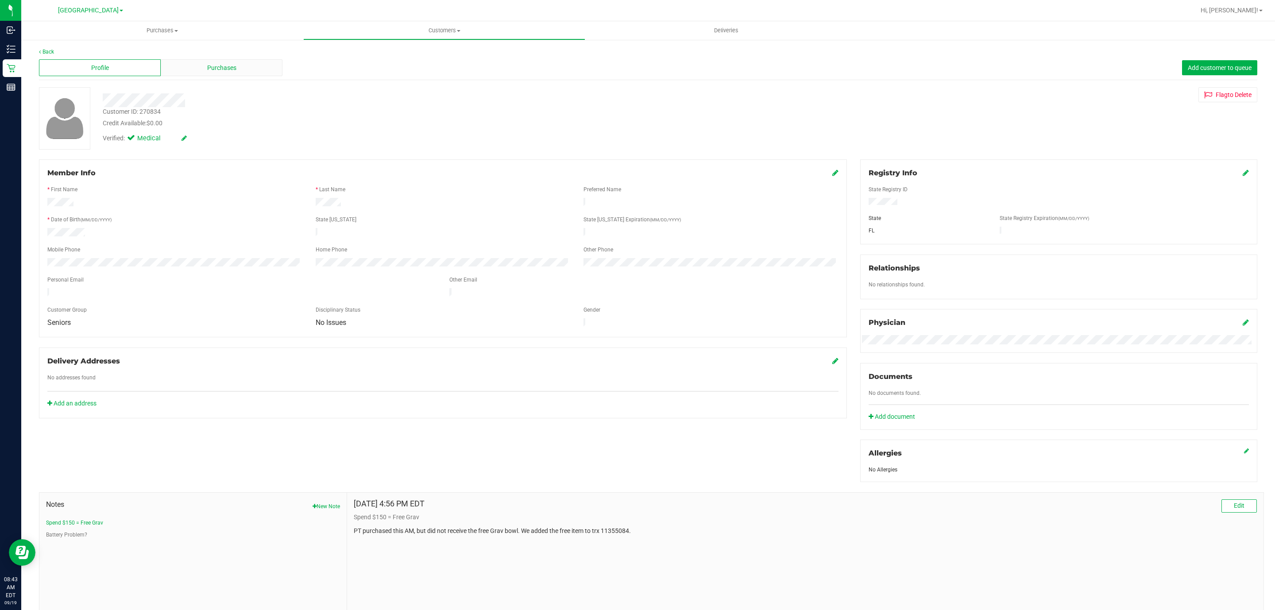
click at [197, 72] on div "Purchases" at bounding box center [222, 67] width 122 height 17
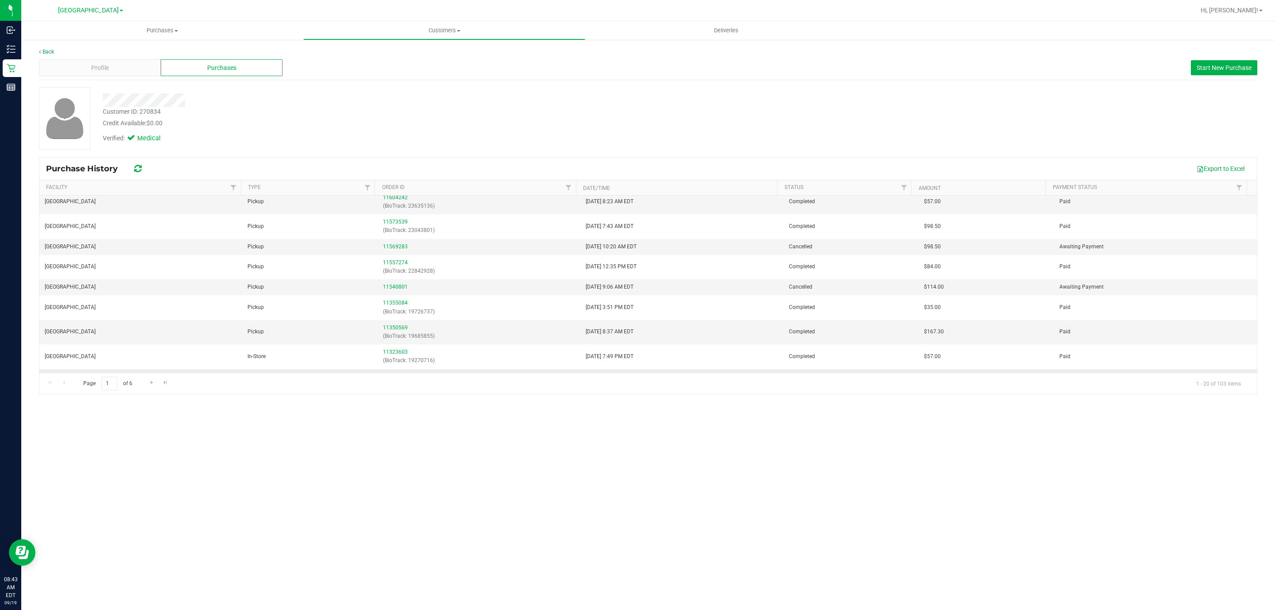
scroll to position [133, 0]
